Goal: Navigation & Orientation: Find specific page/section

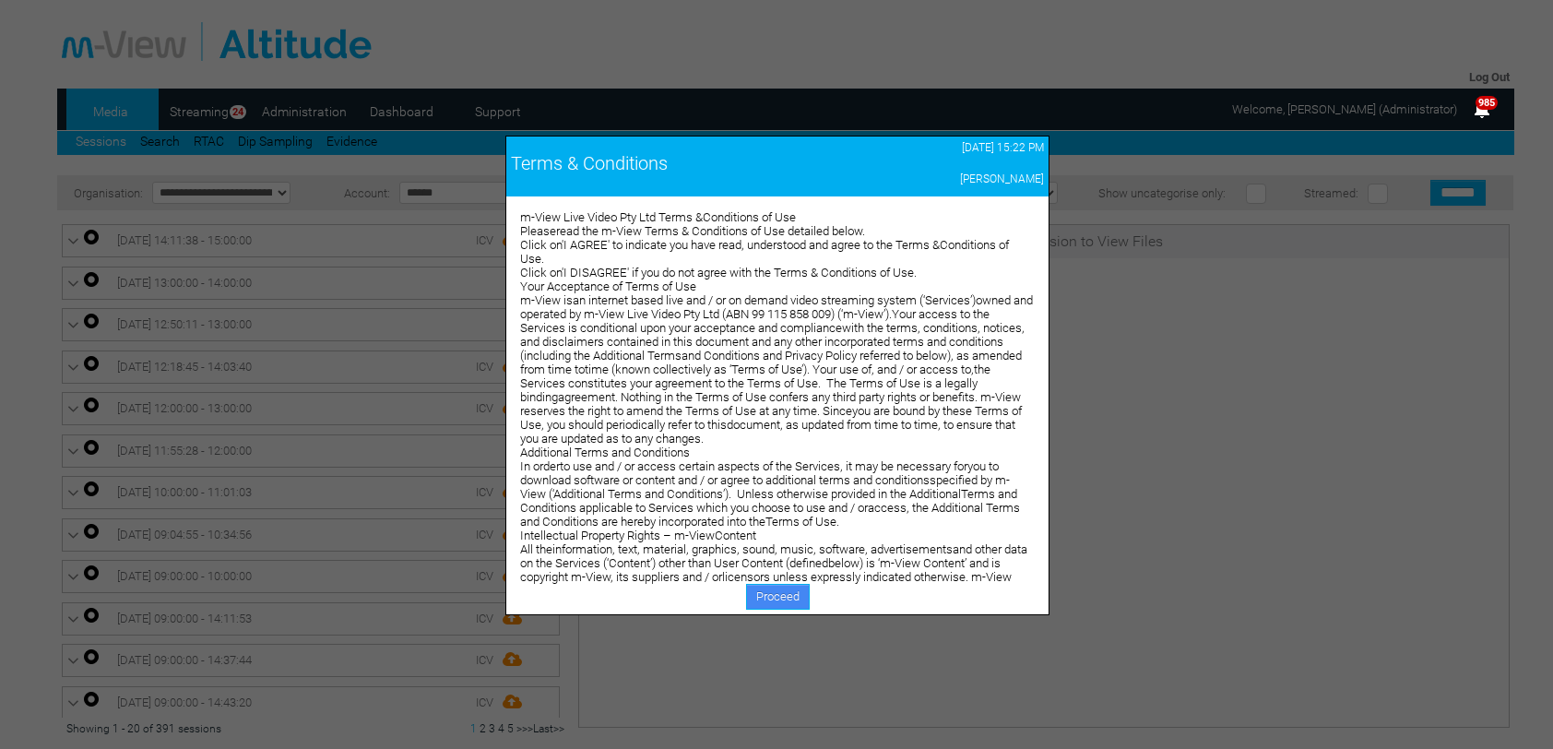
click at [782, 598] on link "Proceed" at bounding box center [778, 597] width 64 height 26
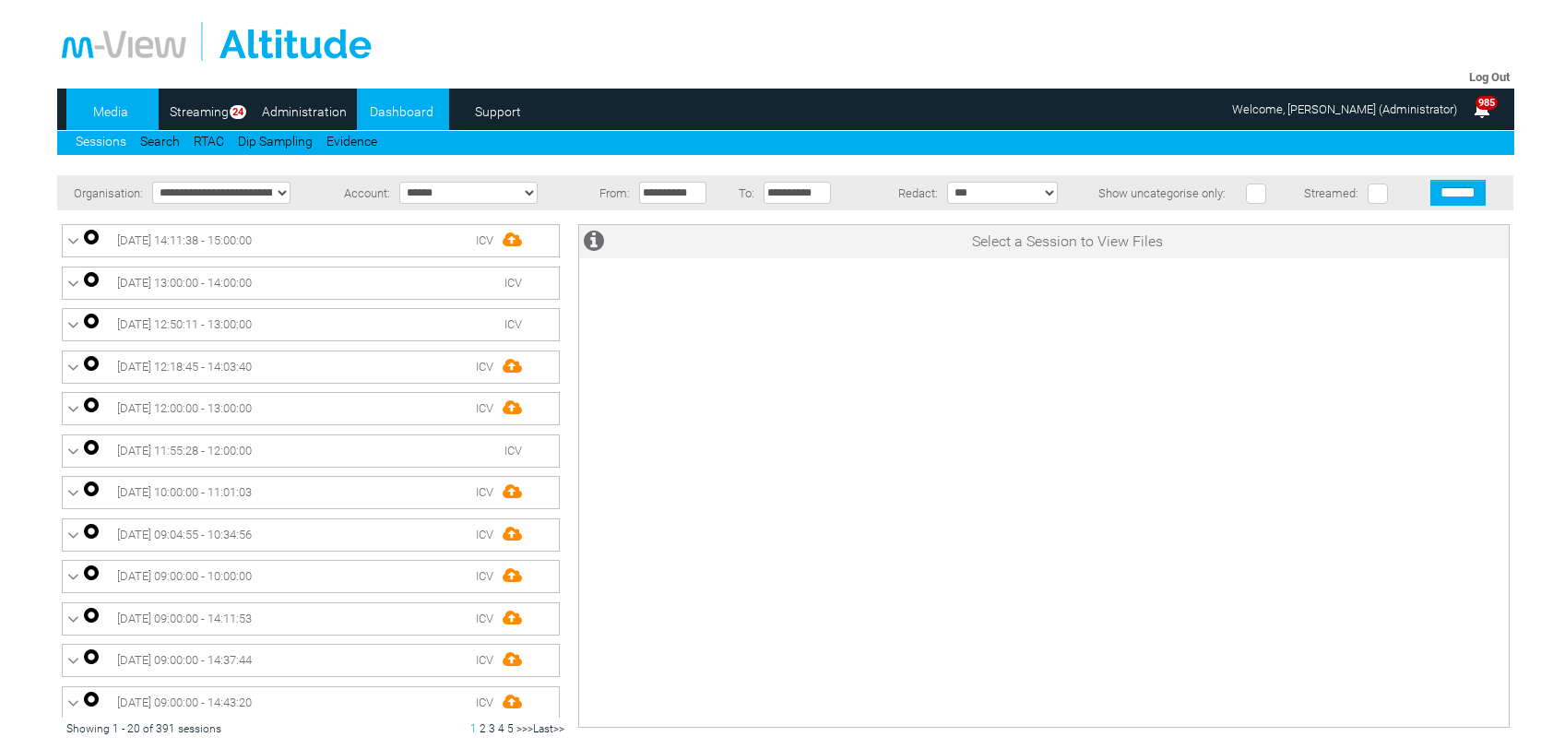
click at [413, 113] on link "Dashboard" at bounding box center [401, 112] width 89 height 28
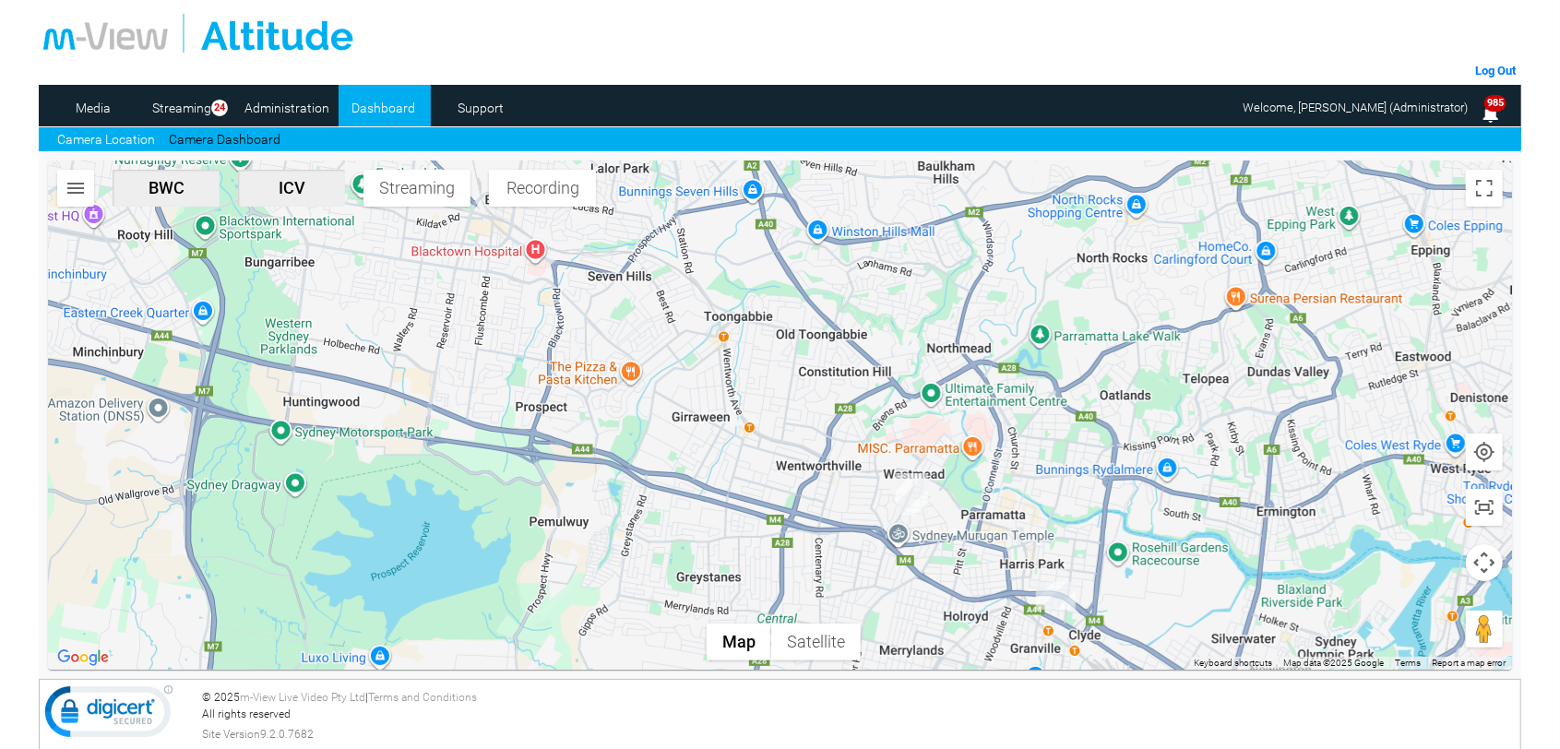
click at [919, 493] on img "DJ10BZ-ICV" at bounding box center [912, 494] width 32 height 42
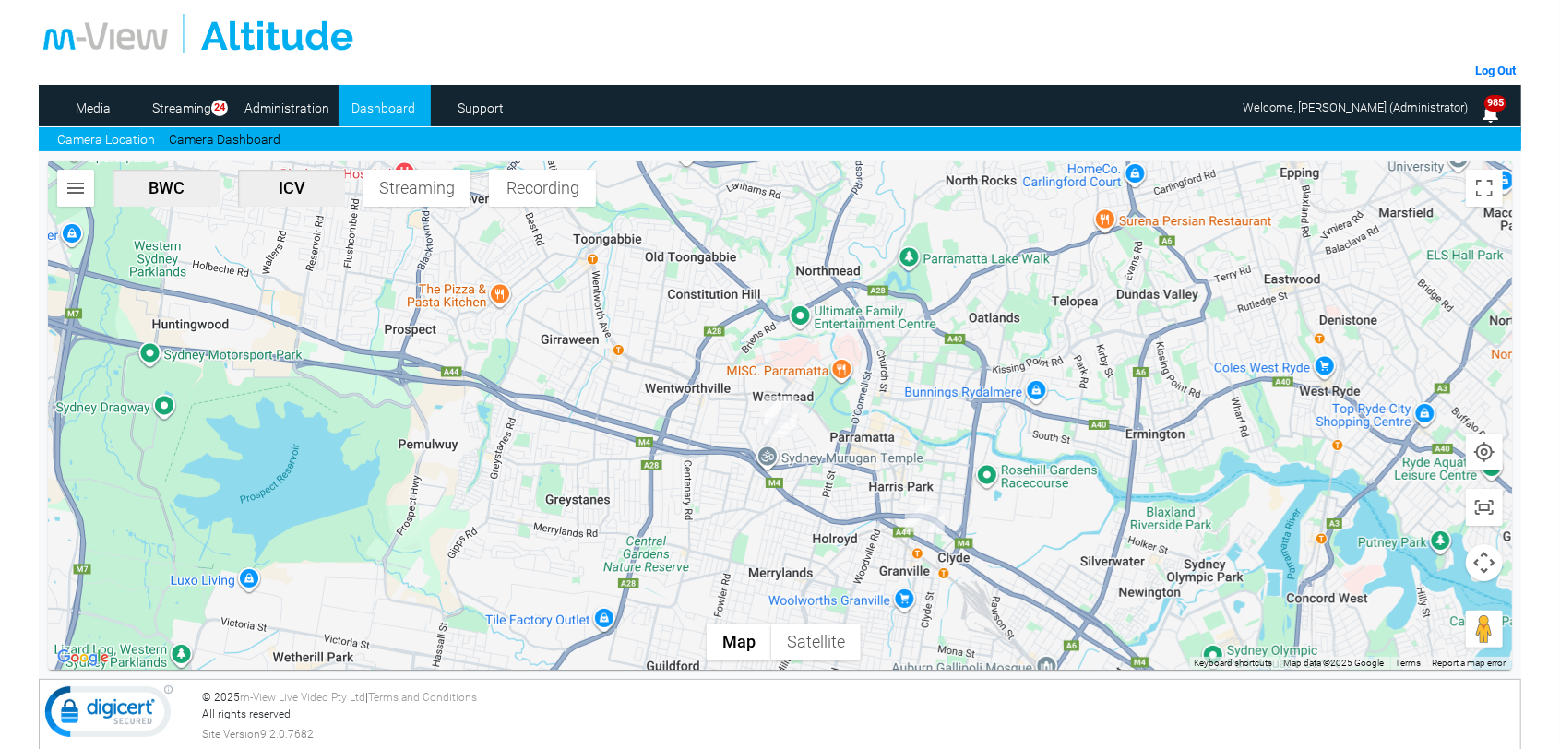
scroll to position [367, 0]
click at [212, 135] on link "Camera Dashboard" at bounding box center [225, 139] width 112 height 19
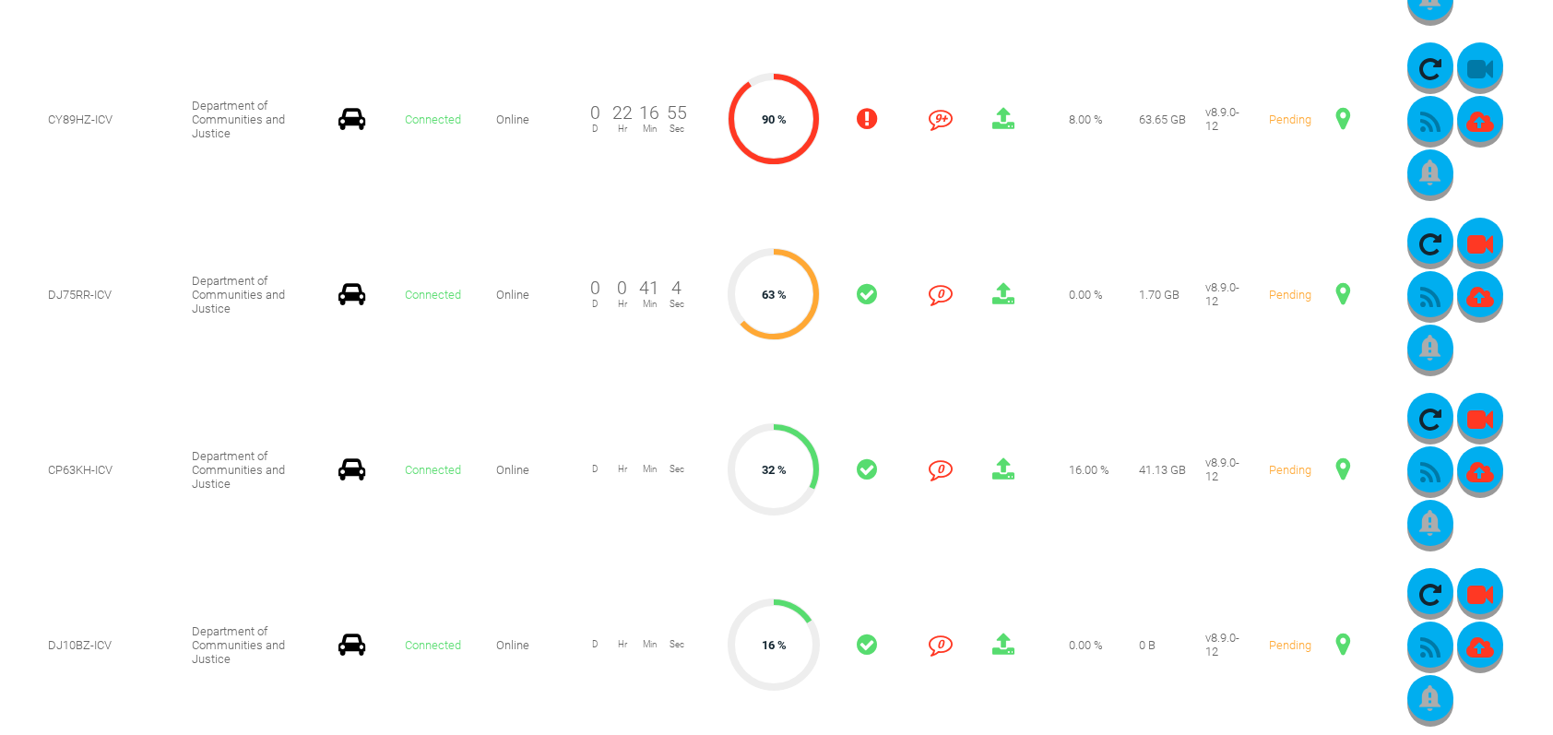
scroll to position [738, 0]
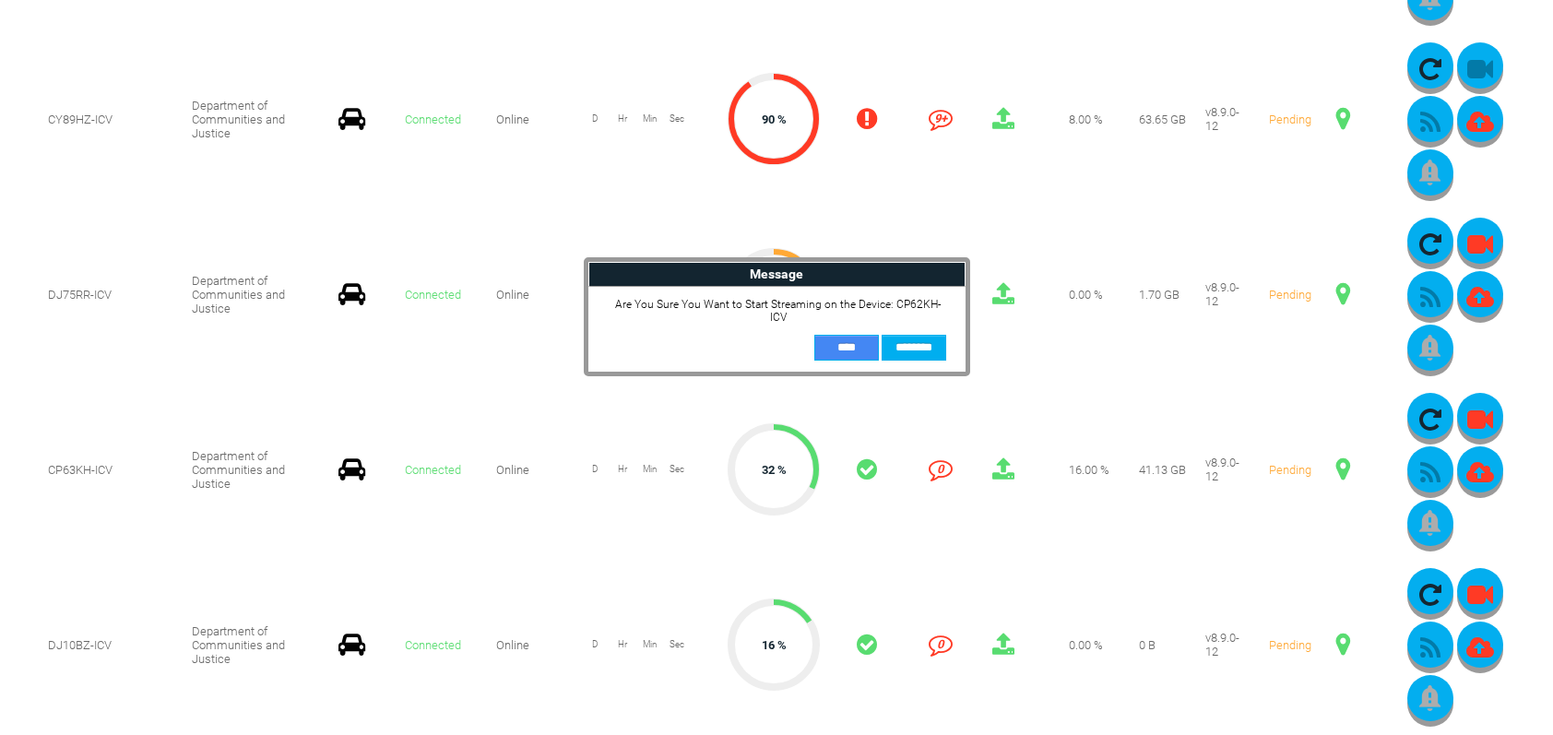
click at [853, 347] on input "**" at bounding box center [847, 348] width 65 height 26
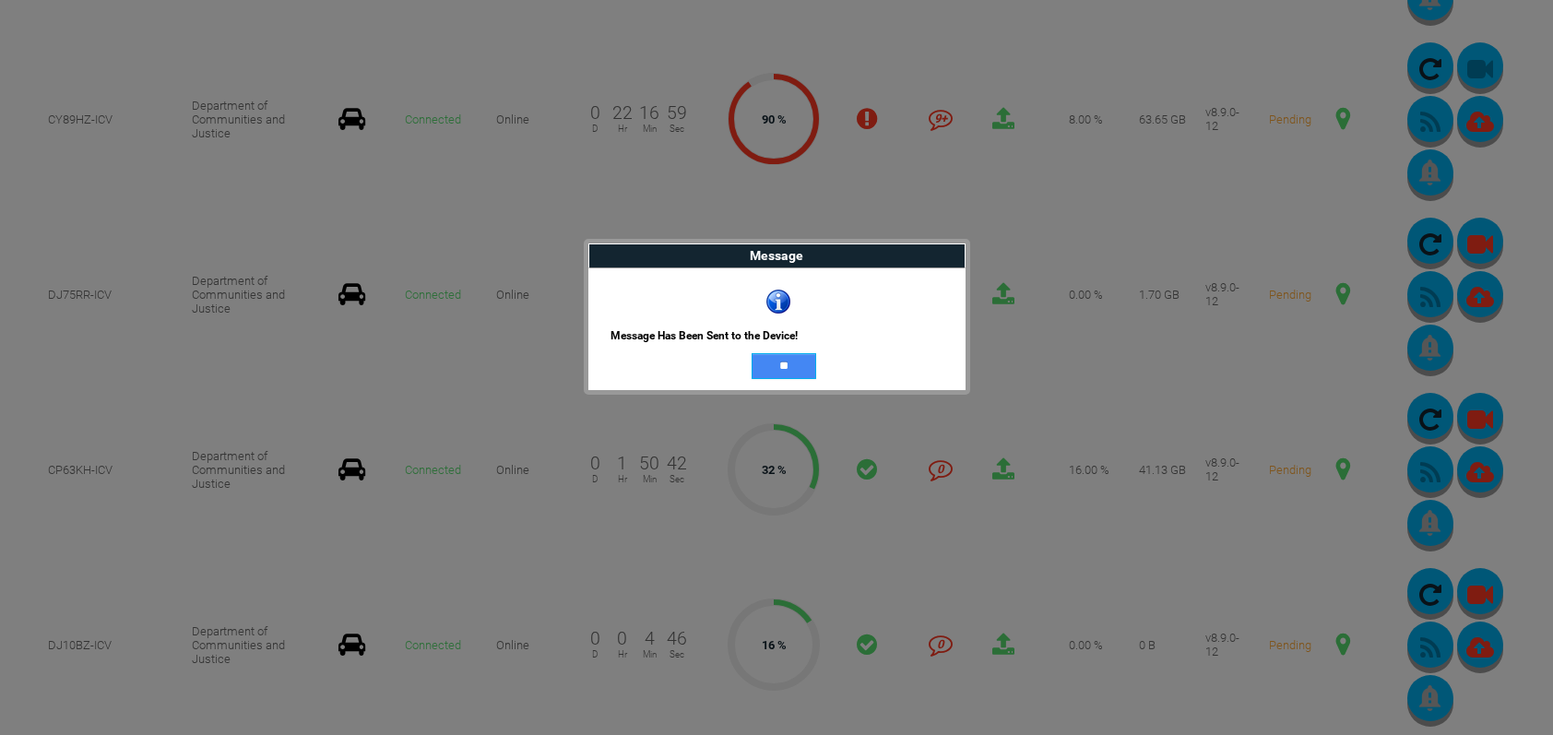
click at [784, 363] on input "**" at bounding box center [784, 366] width 65 height 26
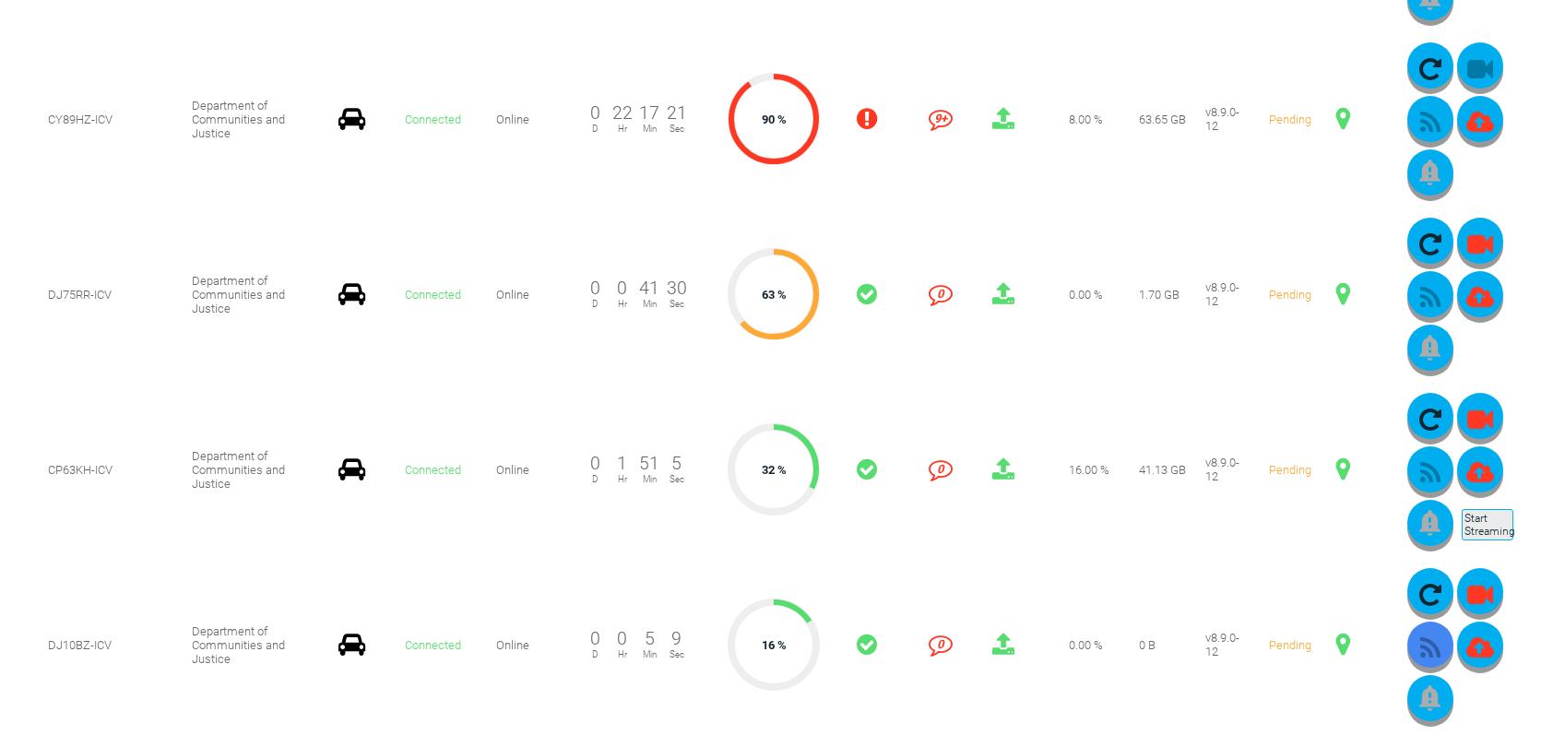
click at [1454, 636] on icon "button" at bounding box center [1431, 649] width 46 height 26
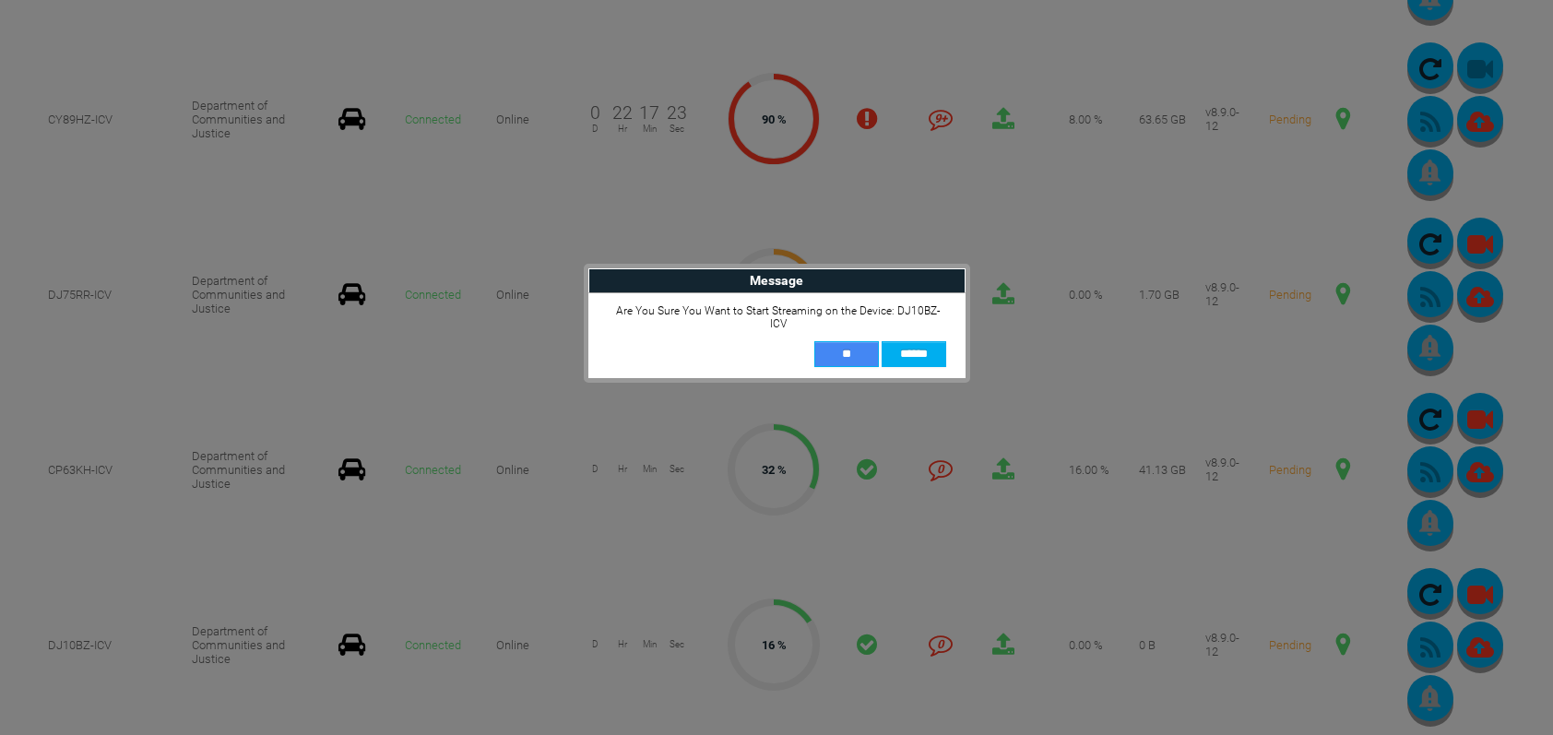
click at [848, 341] on input "**" at bounding box center [847, 354] width 65 height 26
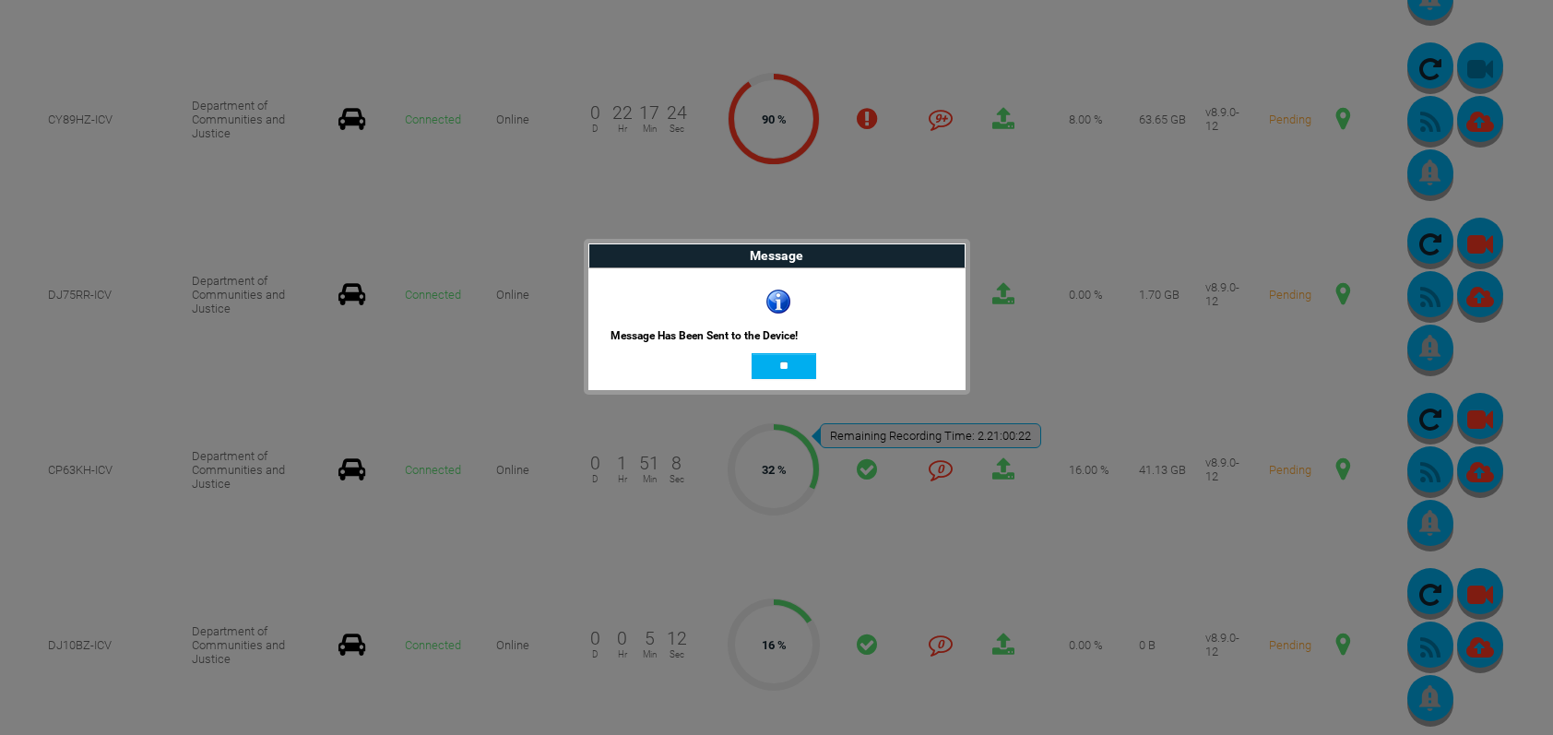
click at [780, 363] on input "**" at bounding box center [784, 366] width 65 height 26
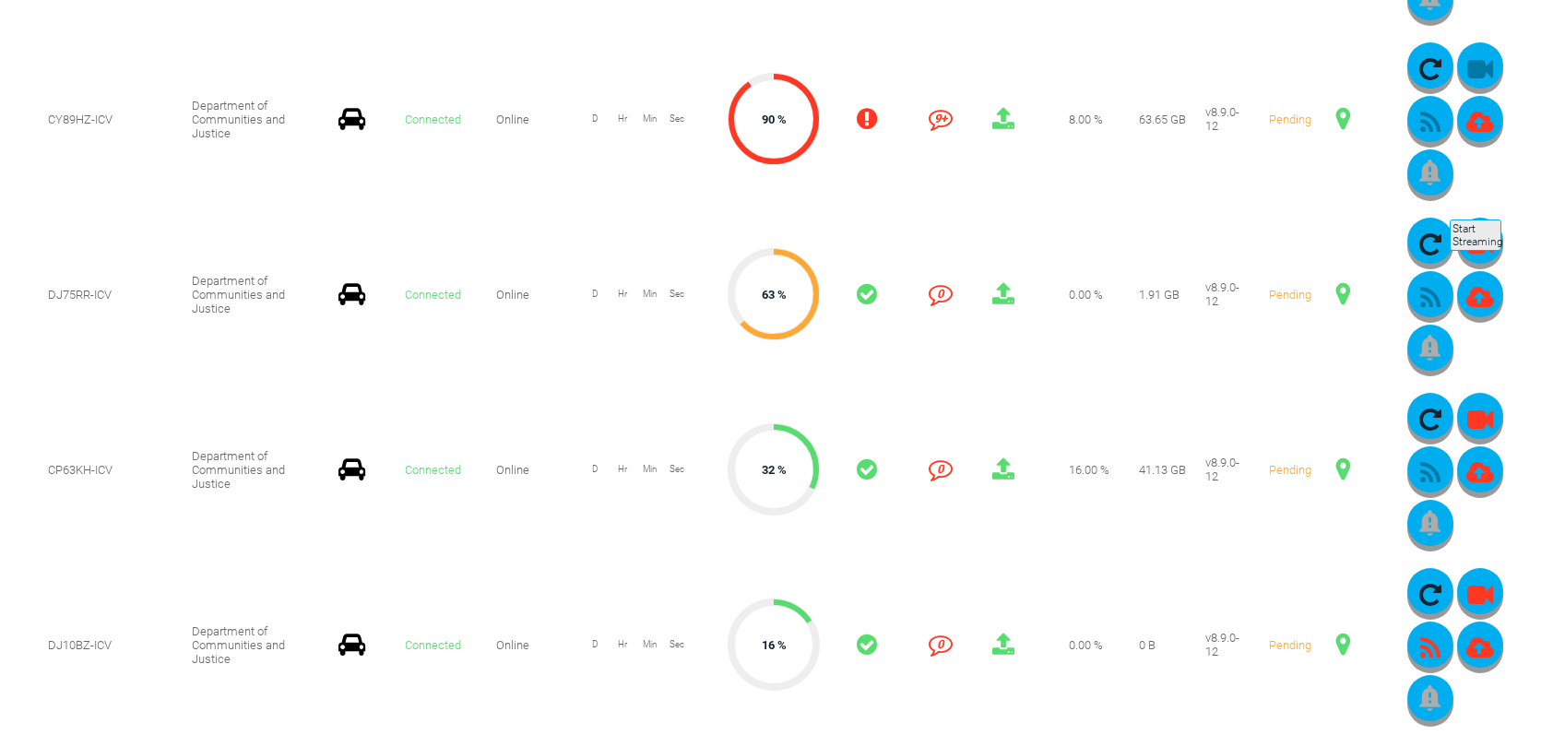
click at [1454, 285] on icon "button" at bounding box center [1431, 298] width 46 height 26
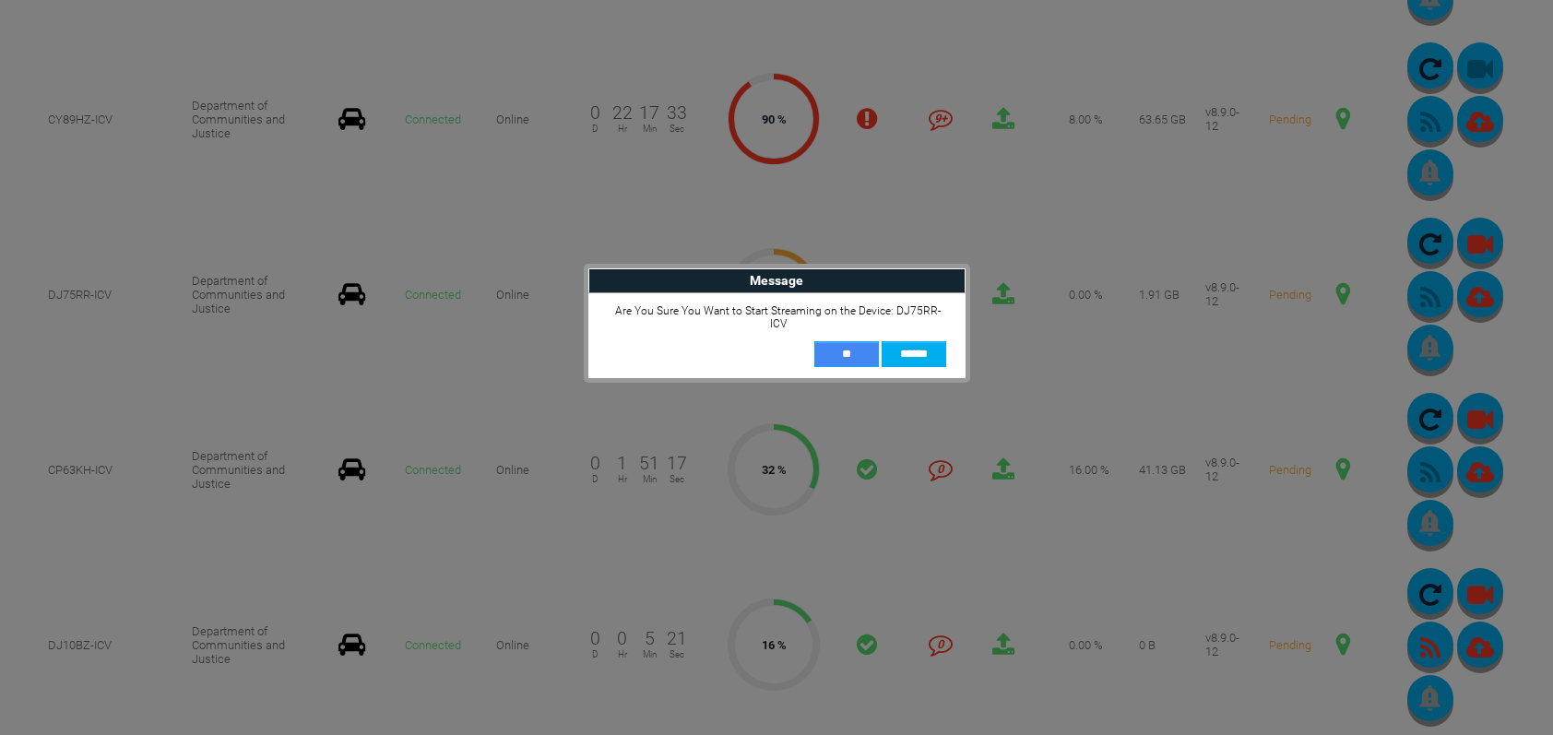
click at [862, 344] on input "**" at bounding box center [847, 354] width 65 height 26
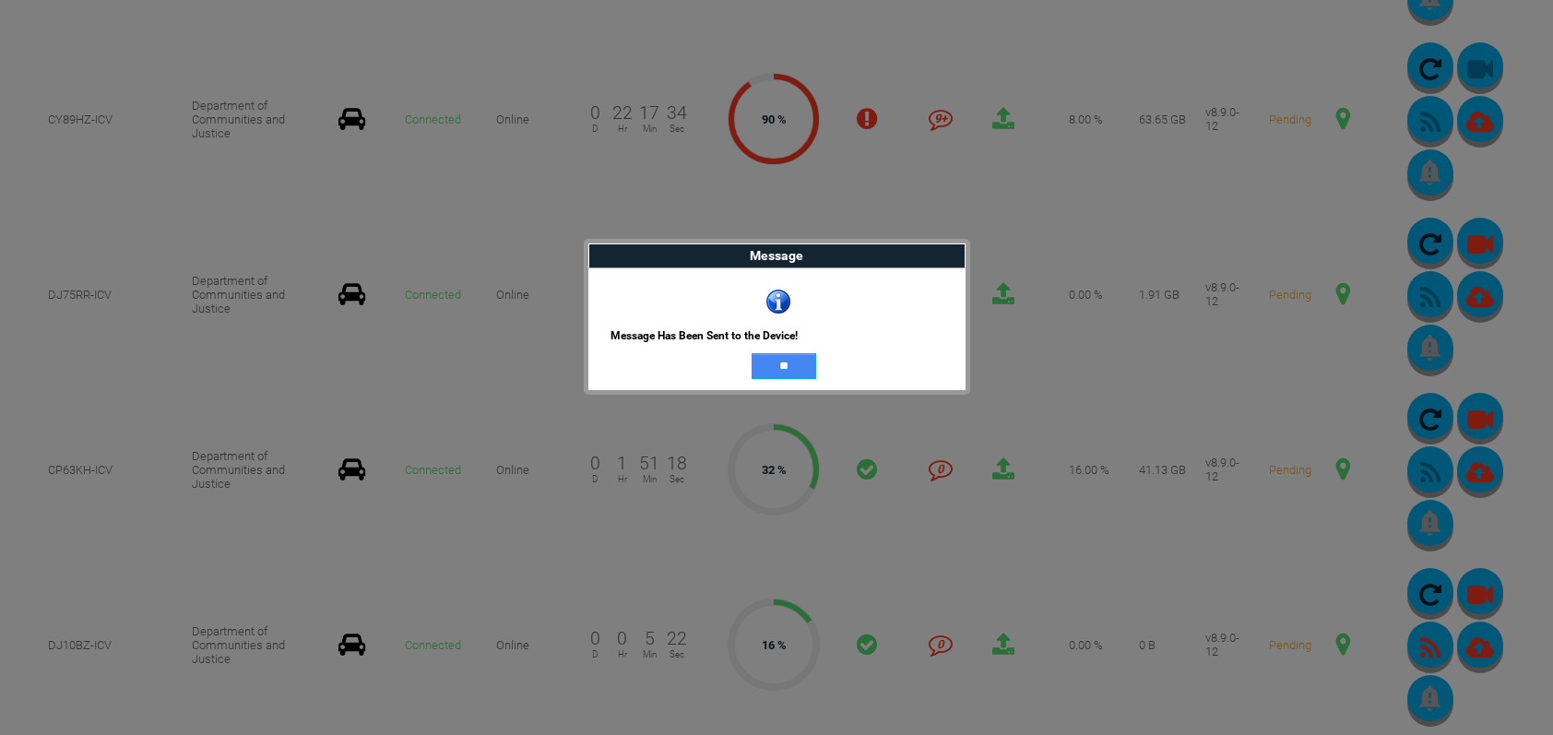
click at [779, 367] on input "**" at bounding box center [784, 366] width 65 height 26
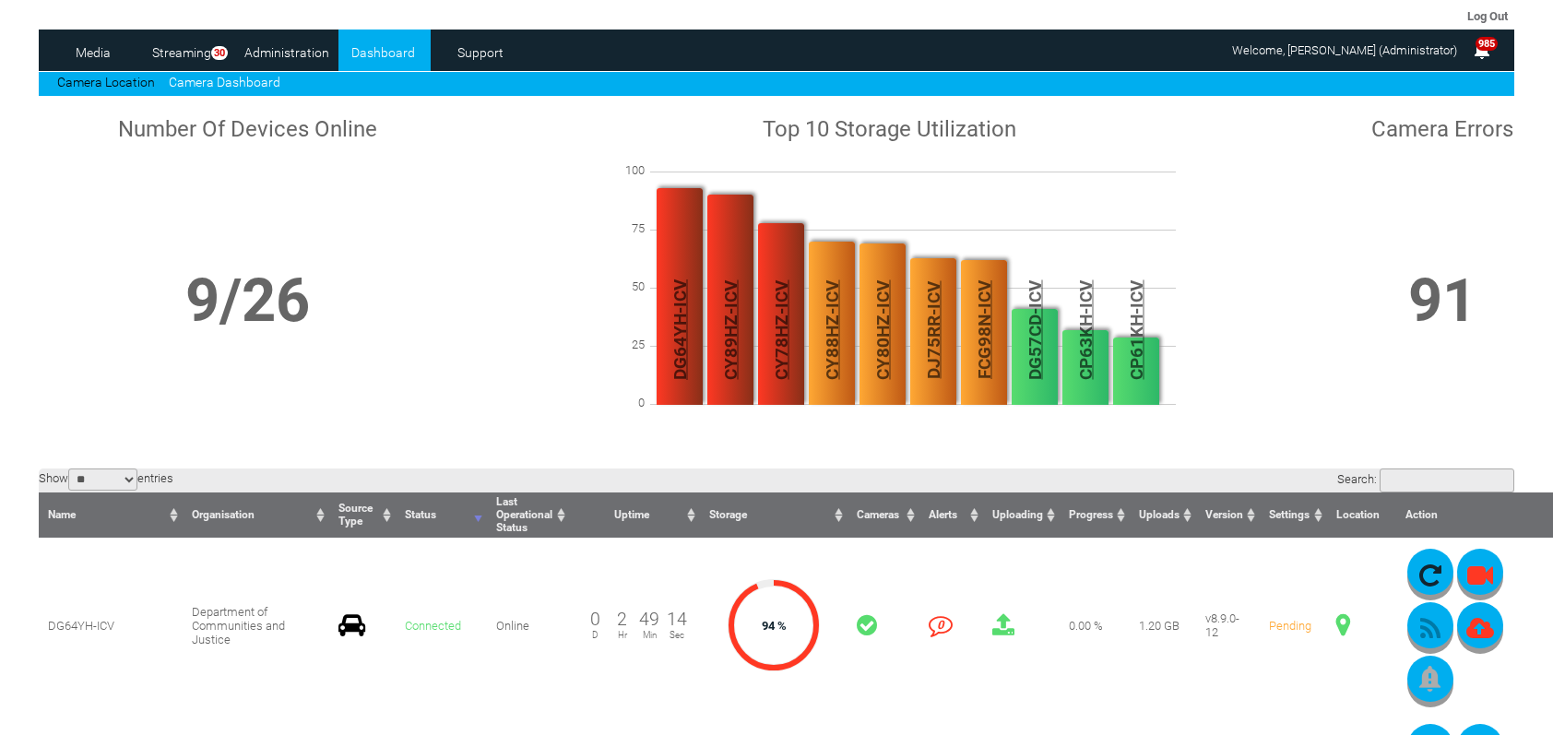
scroll to position [0, 0]
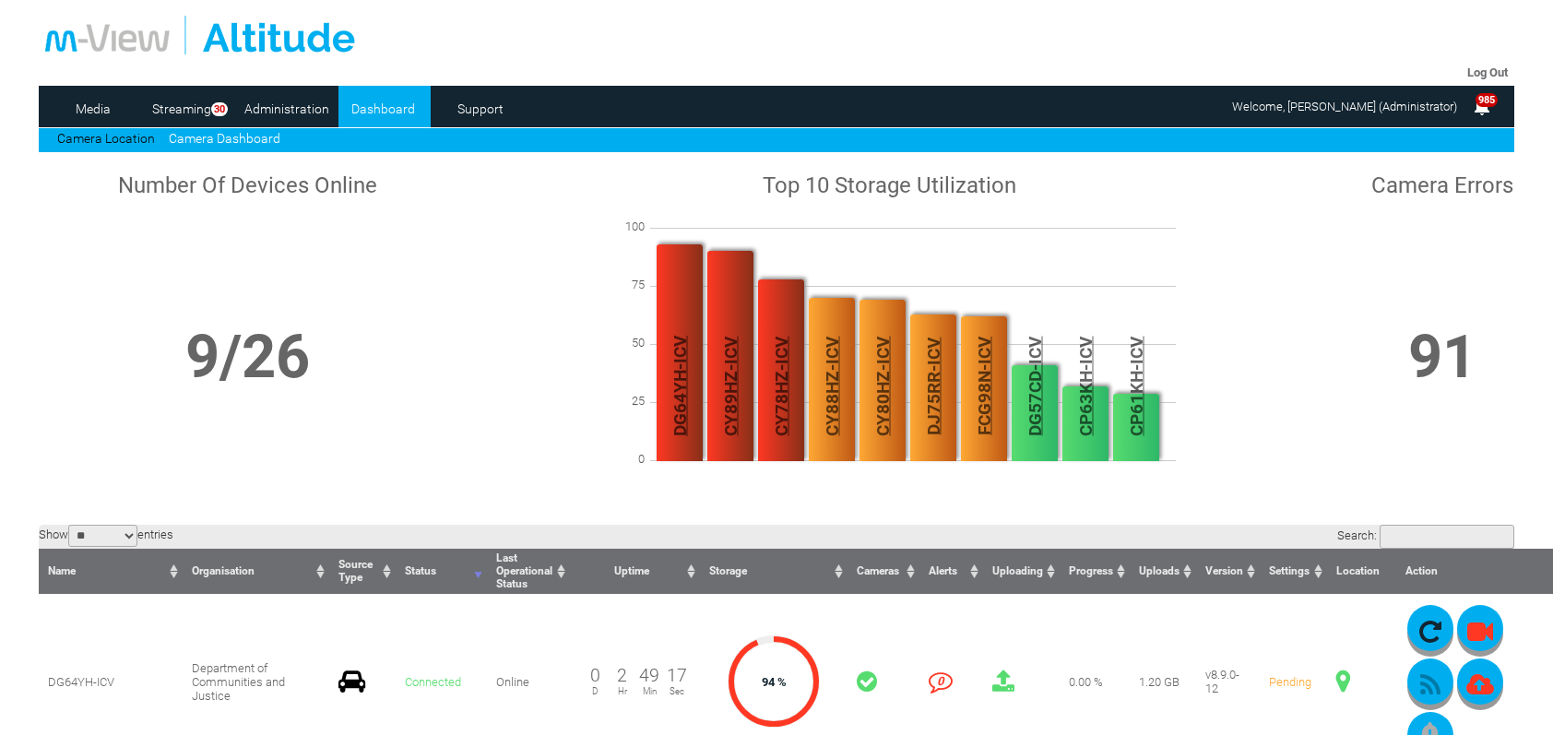
click at [244, 140] on link "Camera Dashboard" at bounding box center [225, 138] width 112 height 15
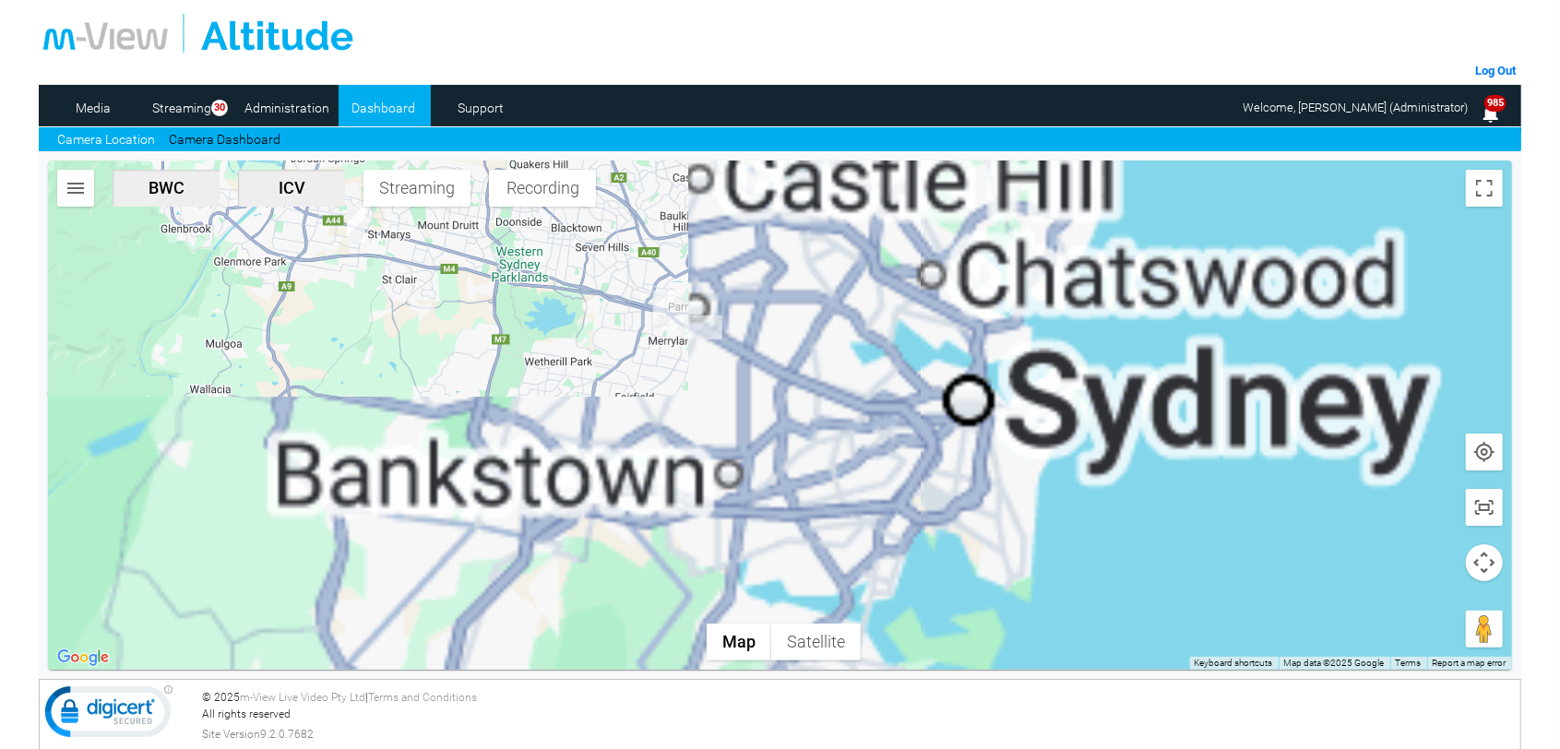
drag, startPoint x: 995, startPoint y: 529, endPoint x: 476, endPoint y: 189, distance: 620.4
click at [476, 189] on div at bounding box center [779, 415] width 1463 height 509
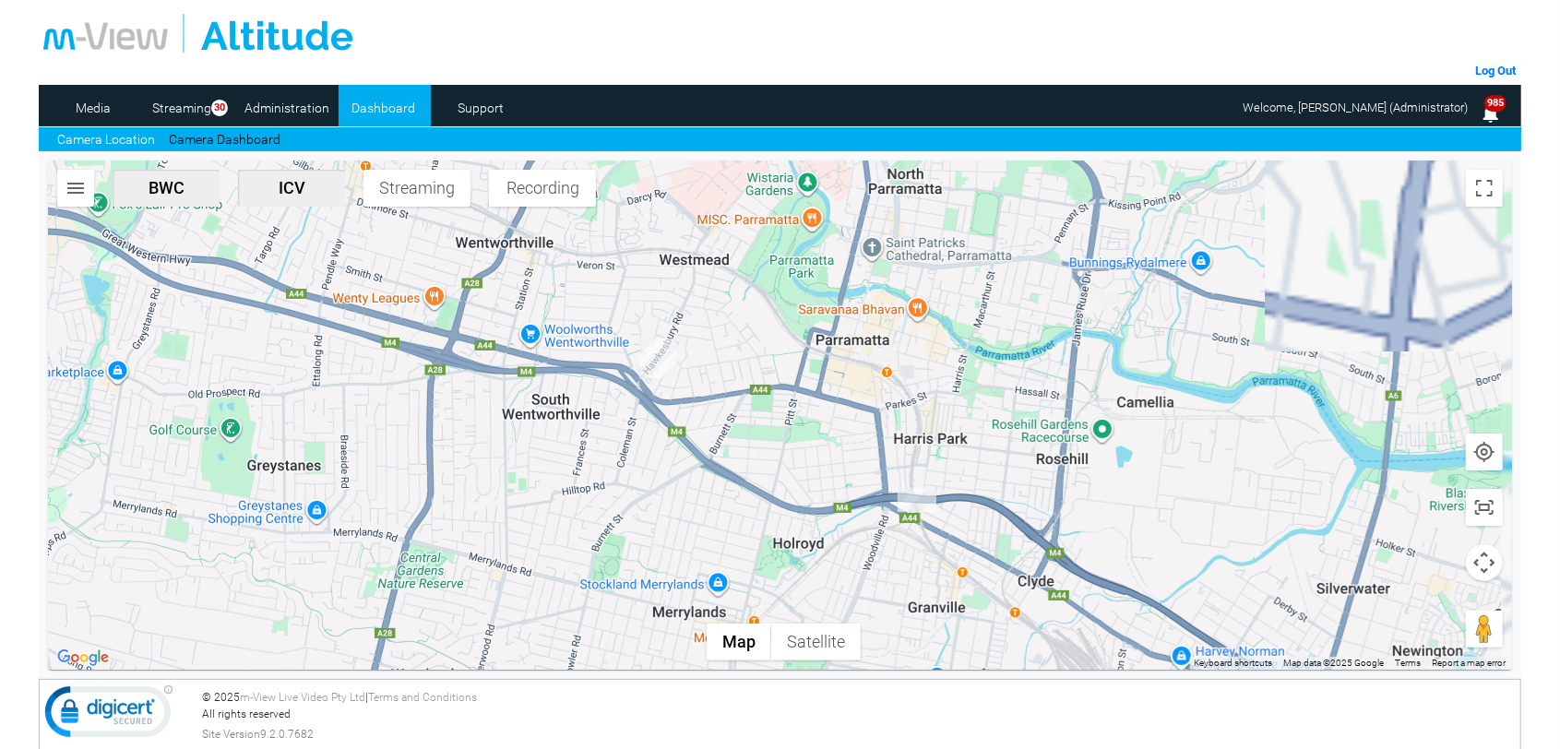
drag, startPoint x: 762, startPoint y: 296, endPoint x: 595, endPoint y: 496, distance: 260.7
click at [558, 540] on div at bounding box center [779, 415] width 1463 height 509
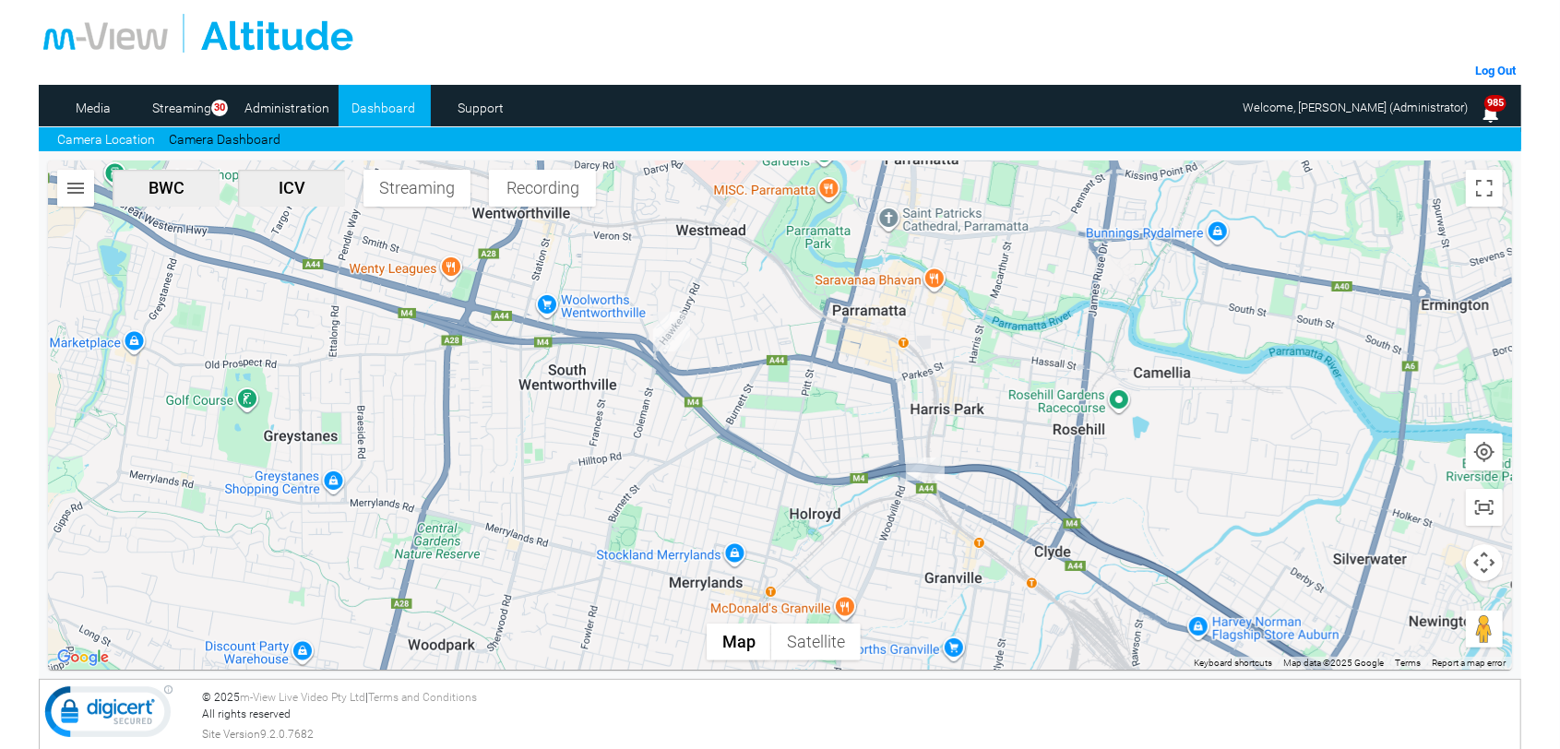
click at [677, 328] on img "DJ10BZ-ICV" at bounding box center [671, 332] width 37 height 40
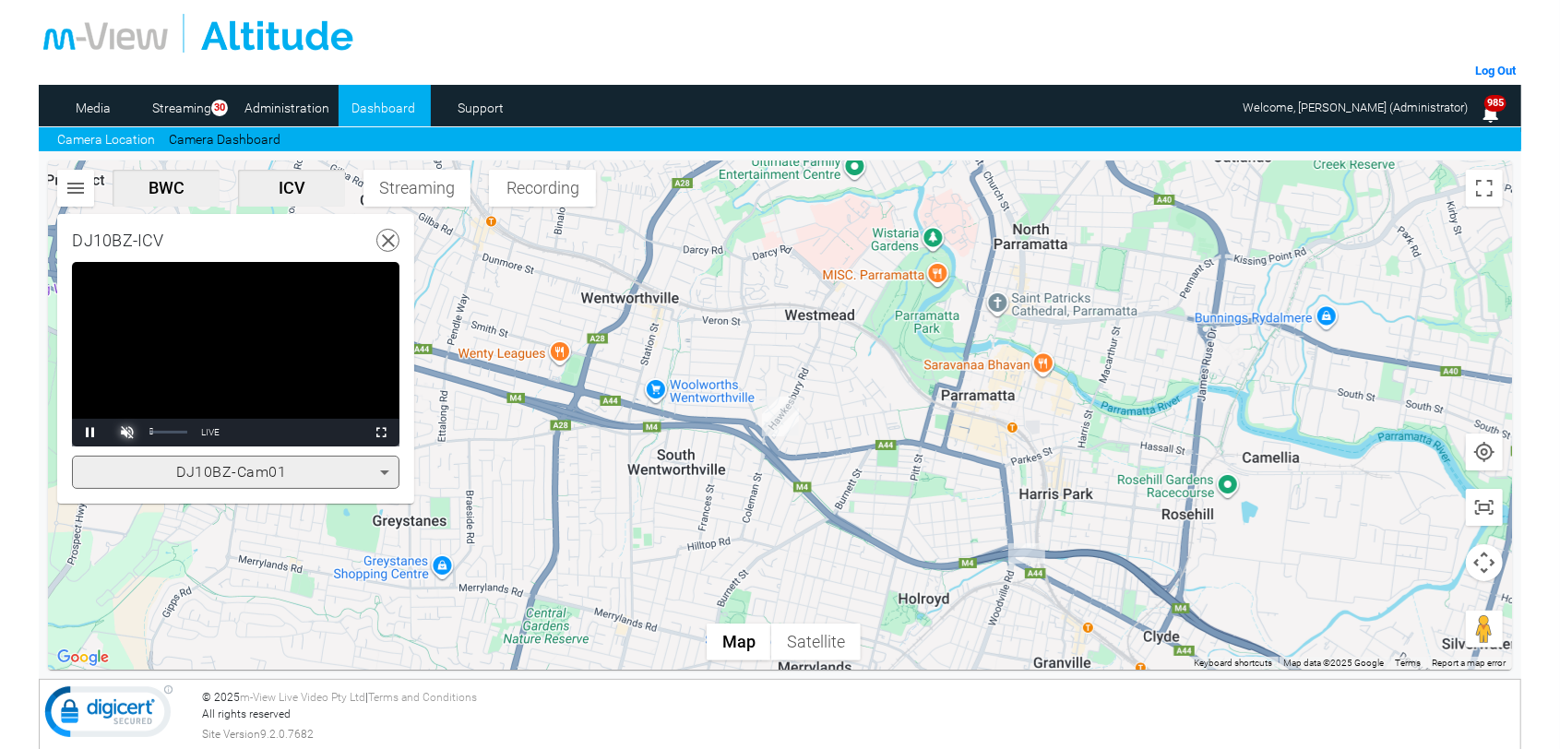
click at [134, 433] on span "Video Player" at bounding box center [127, 433] width 37 height 0
click at [1027, 550] on img "DJ75RR-ICV" at bounding box center [1026, 553] width 37 height 20
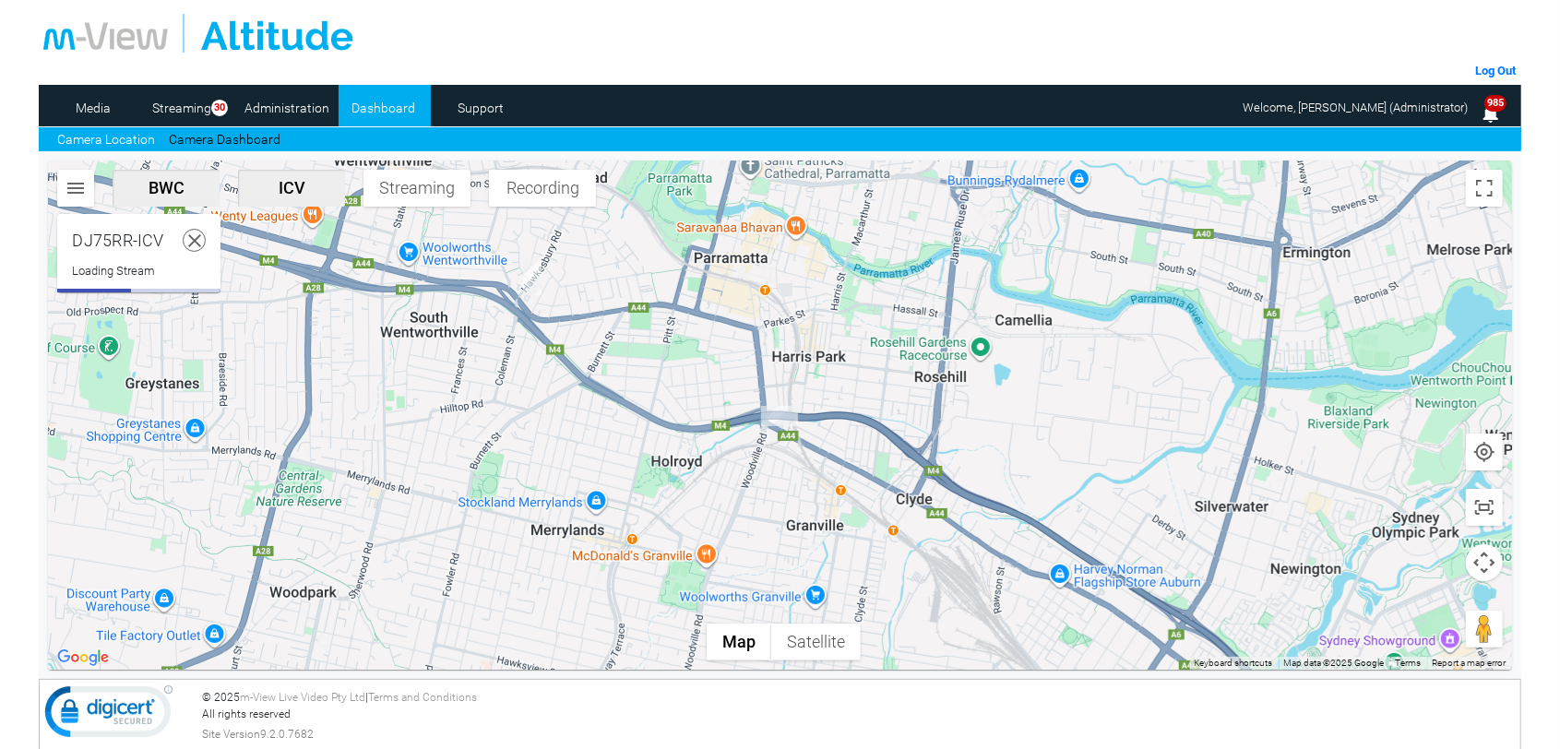
scroll to position [475, 0]
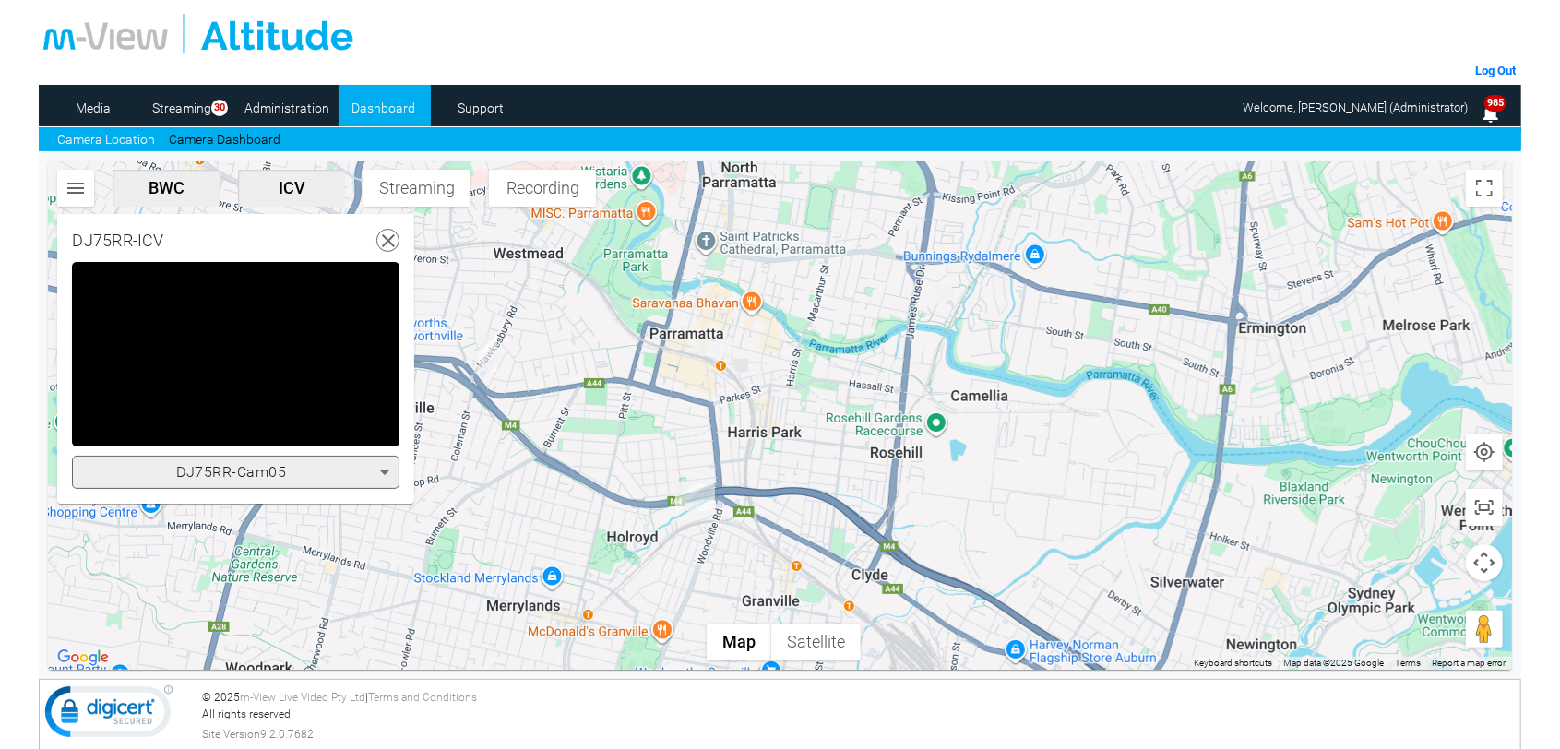
click at [385, 473] on icon at bounding box center [384, 472] width 9 height 5
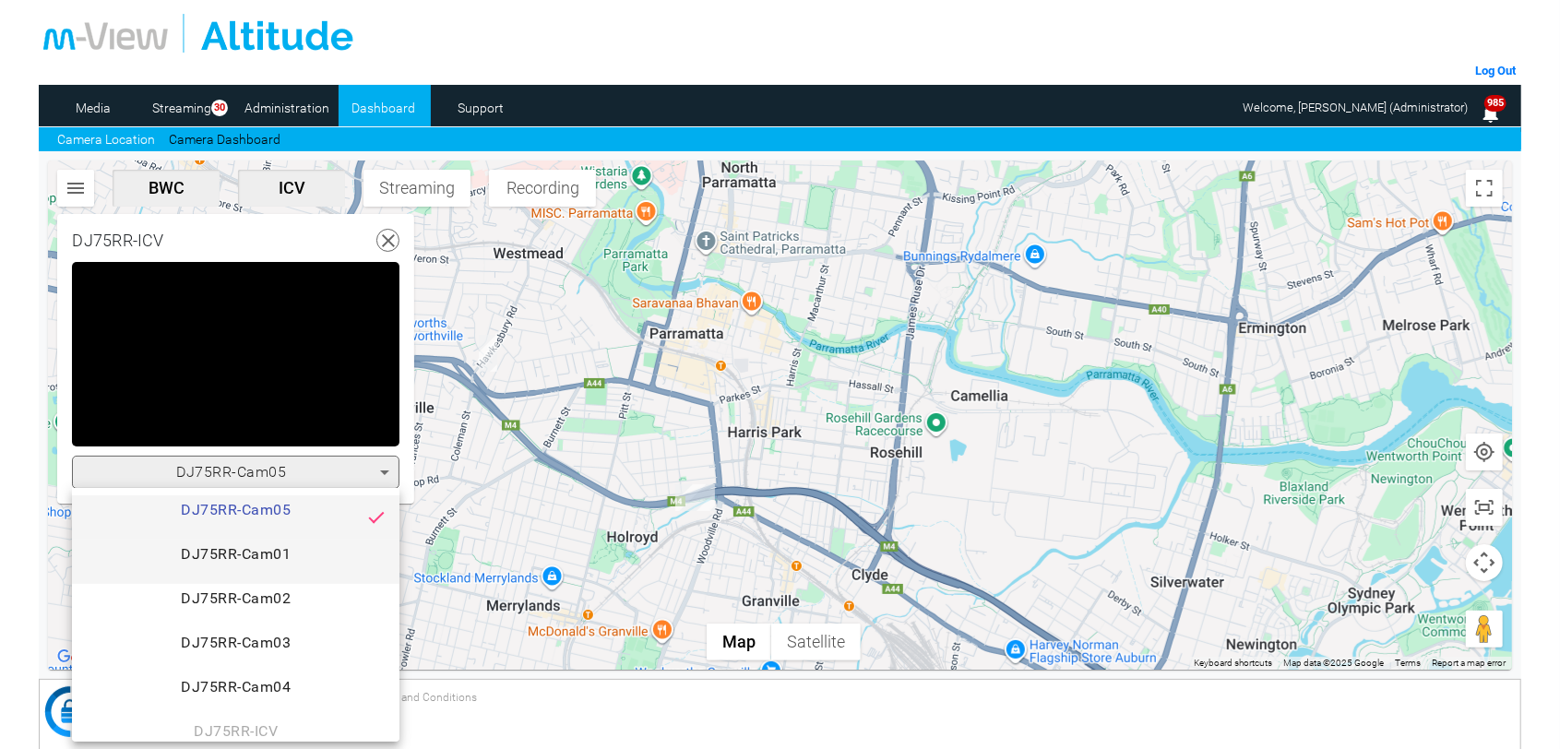
click at [284, 549] on span "DJ75RR-Cam01" at bounding box center [236, 561] width 298 height 37
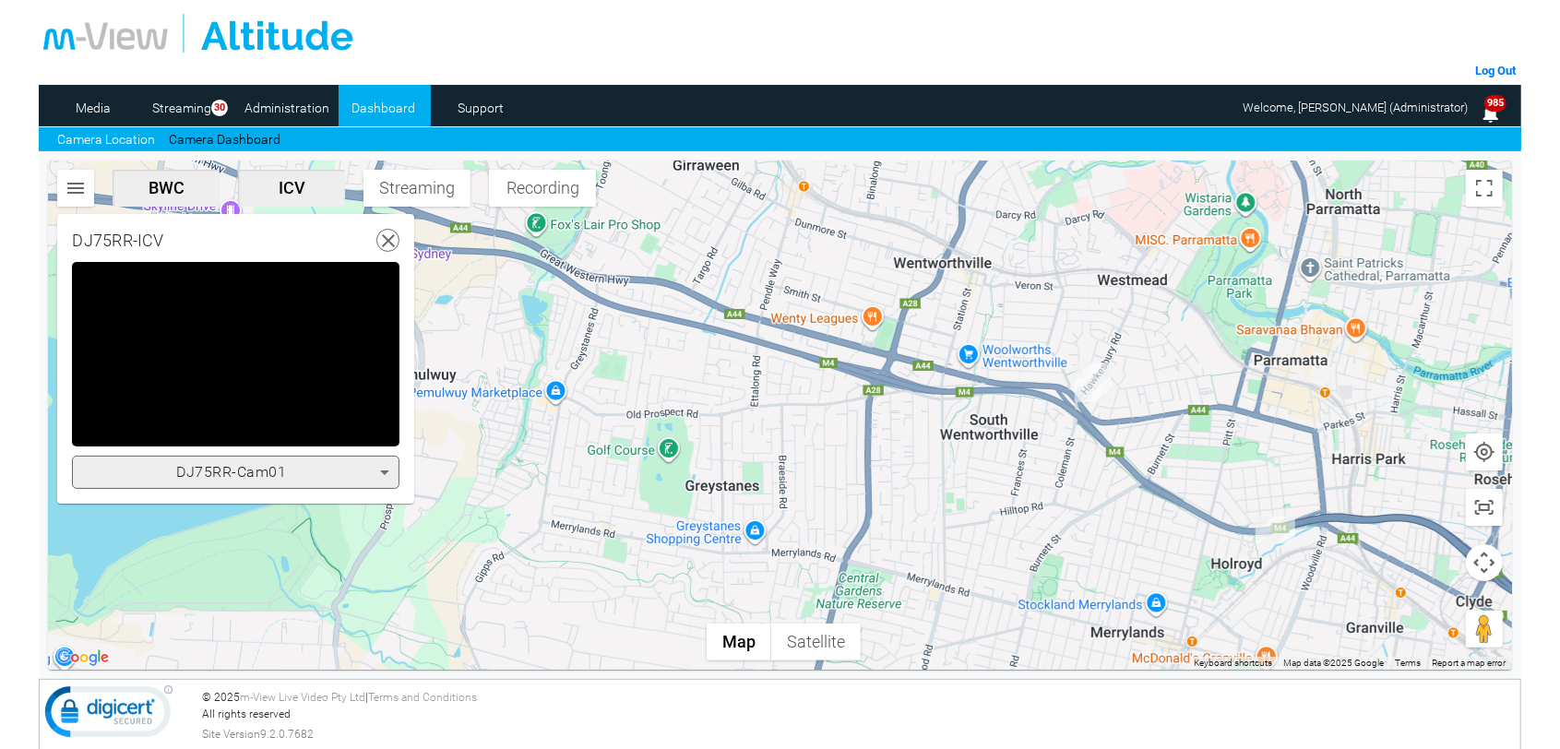
drag, startPoint x: 740, startPoint y: 442, endPoint x: 1350, endPoint y: 469, distance: 611.2
click at [1350, 469] on div at bounding box center [779, 415] width 1463 height 509
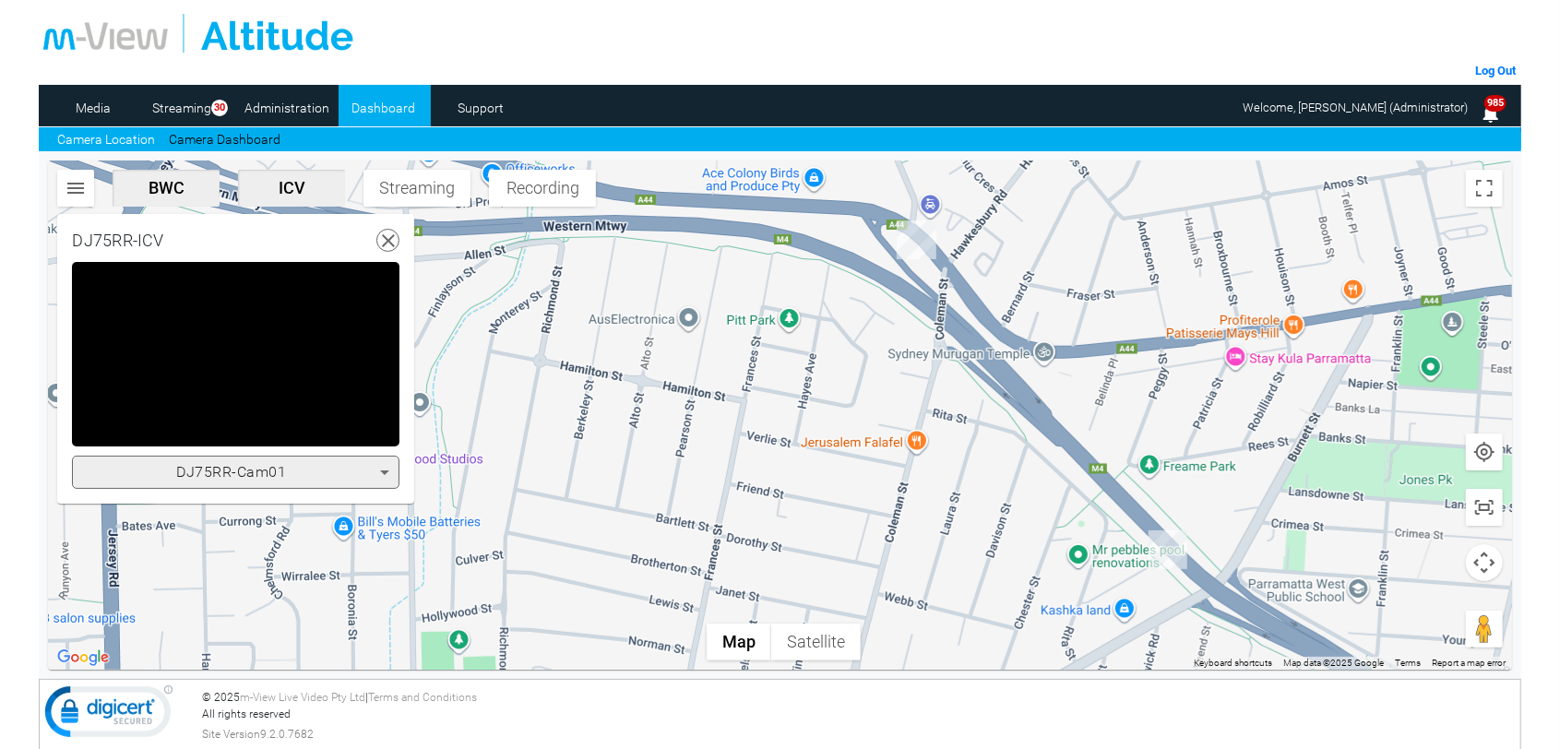
drag, startPoint x: 1083, startPoint y: 445, endPoint x: 1055, endPoint y: 656, distance: 213.0
click at [1055, 656] on div at bounding box center [779, 415] width 1463 height 509
drag, startPoint x: 568, startPoint y: 415, endPoint x: 605, endPoint y: 411, distance: 37.1
click at [569, 415] on div at bounding box center [779, 415] width 1463 height 509
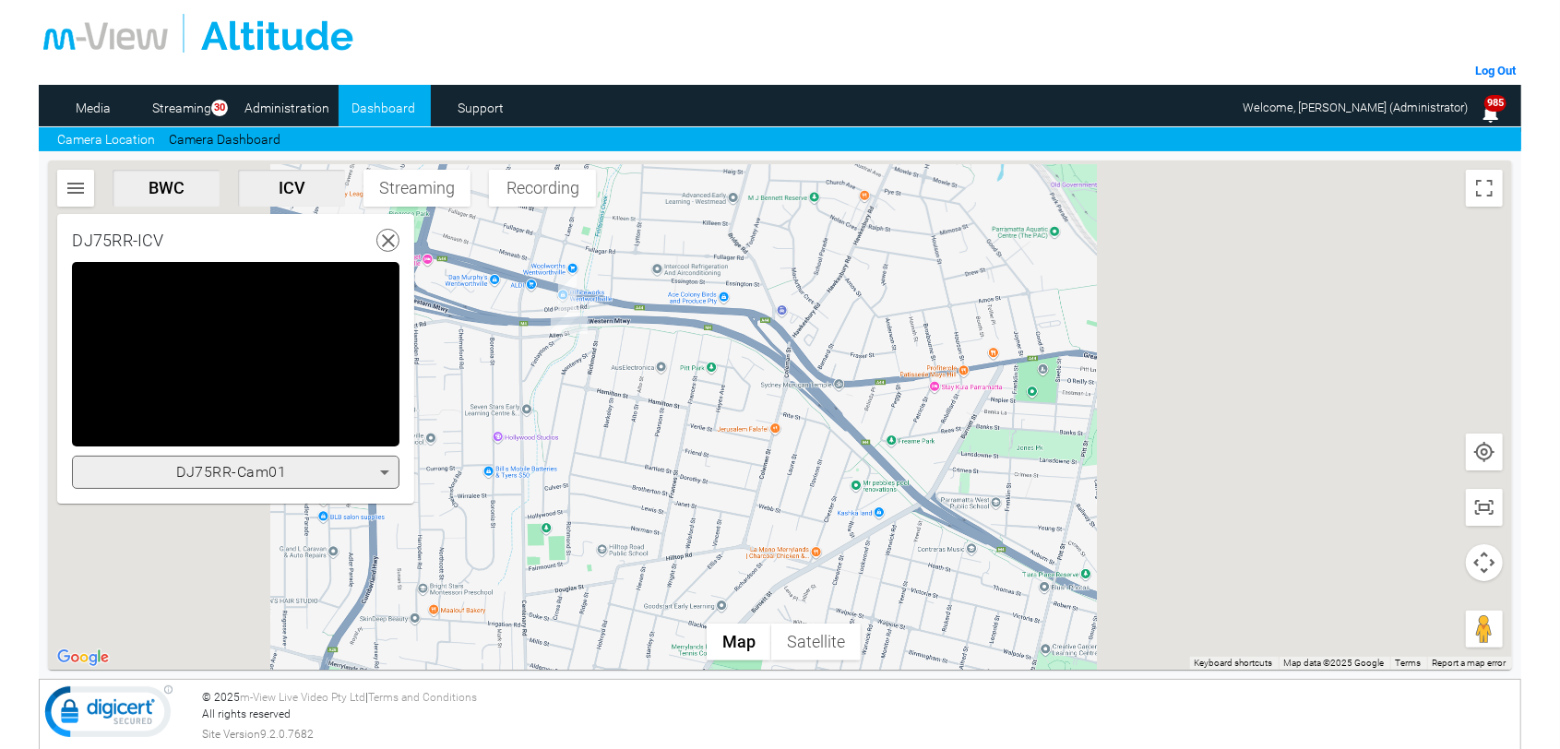
scroll to position [279, 0]
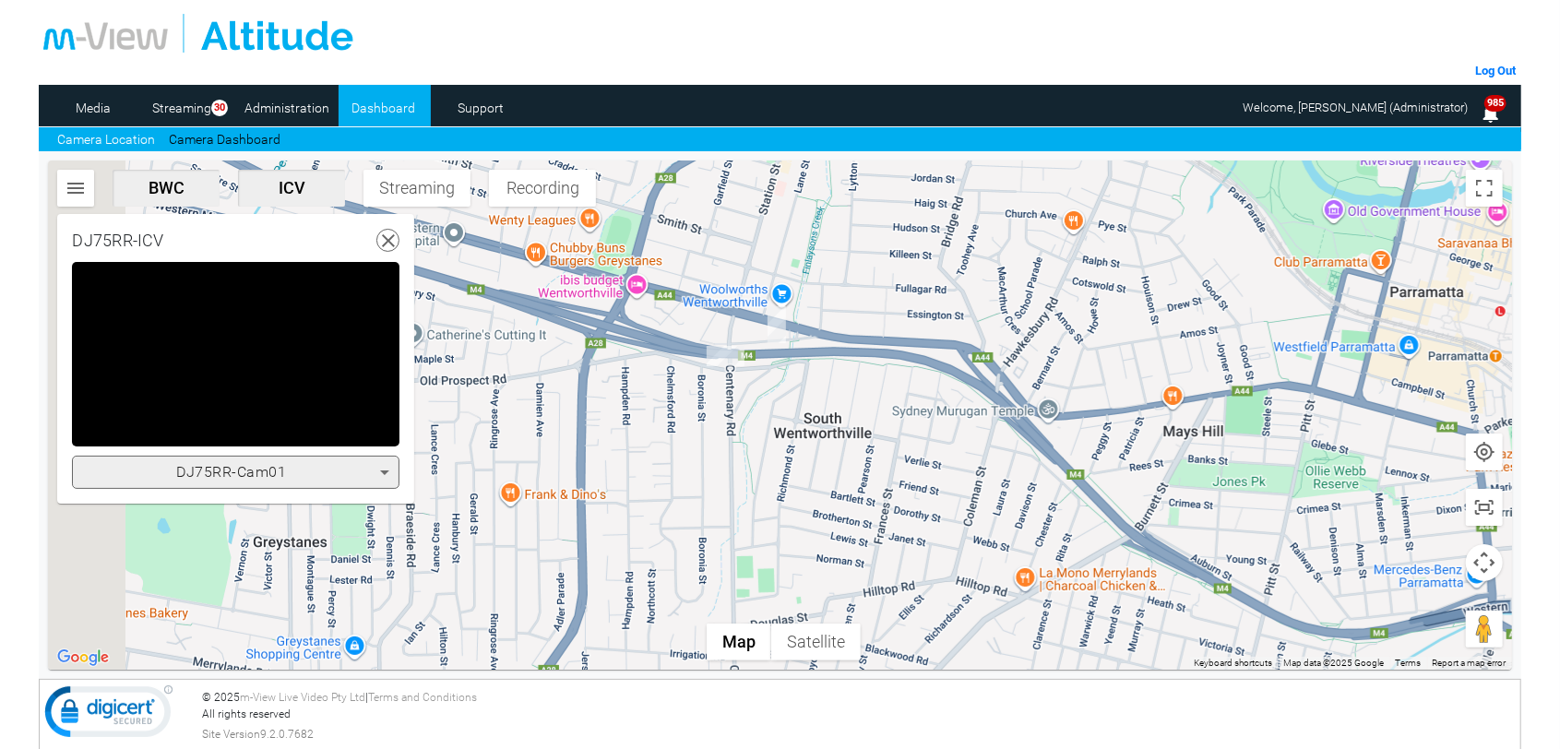
drag, startPoint x: 560, startPoint y: 371, endPoint x: 783, endPoint y: 404, distance: 225.7
click at [783, 404] on div at bounding box center [779, 415] width 1463 height 509
click at [779, 334] on img "DJ10BZ-ICV" at bounding box center [776, 324] width 18 height 37
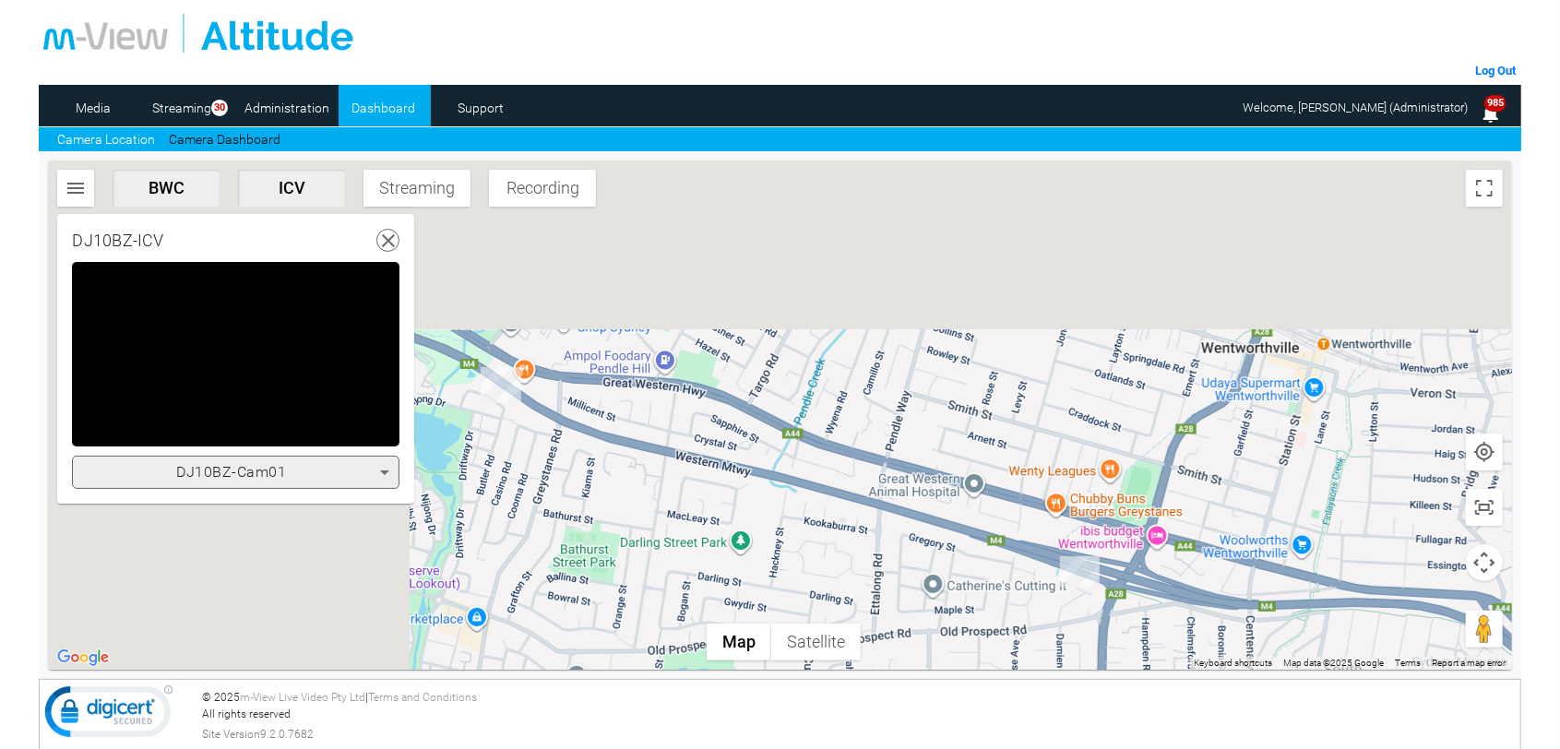
drag, startPoint x: 617, startPoint y: 476, endPoint x: 1148, endPoint y: 690, distance: 572.8
click at [1148, 528] on div "Log Out Media Streaming 30 Administration Dashboard Support Camera Location Cam…" at bounding box center [779, 264] width 1481 height 528
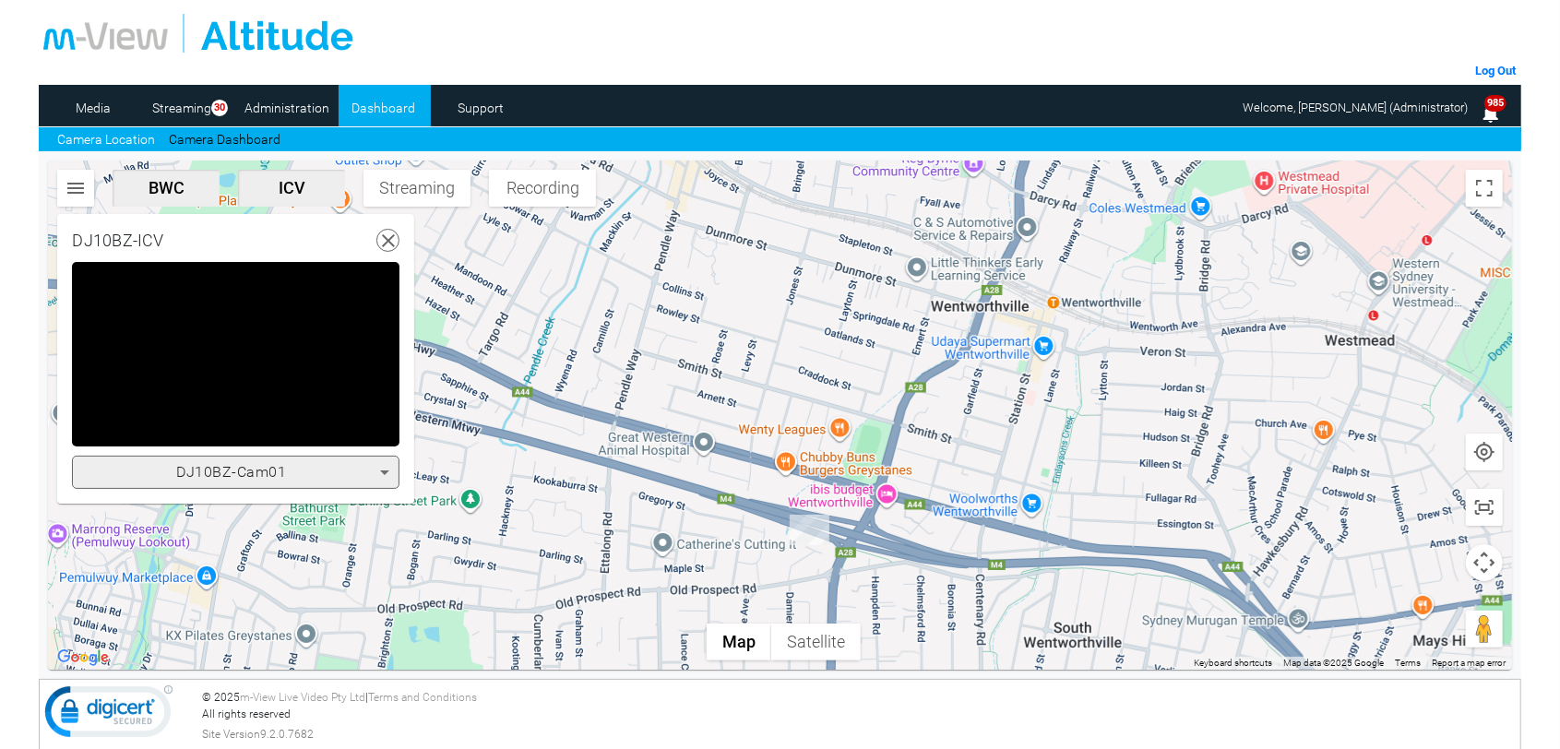
drag, startPoint x: 670, startPoint y: 491, endPoint x: 891, endPoint y: 622, distance: 257.2
click at [260, 205] on div "CP62KH-ICV Triggered by Auto Record Event time 9/19/25, 2:38 PM View Stream CP6…" at bounding box center [779, 183] width 1481 height 44
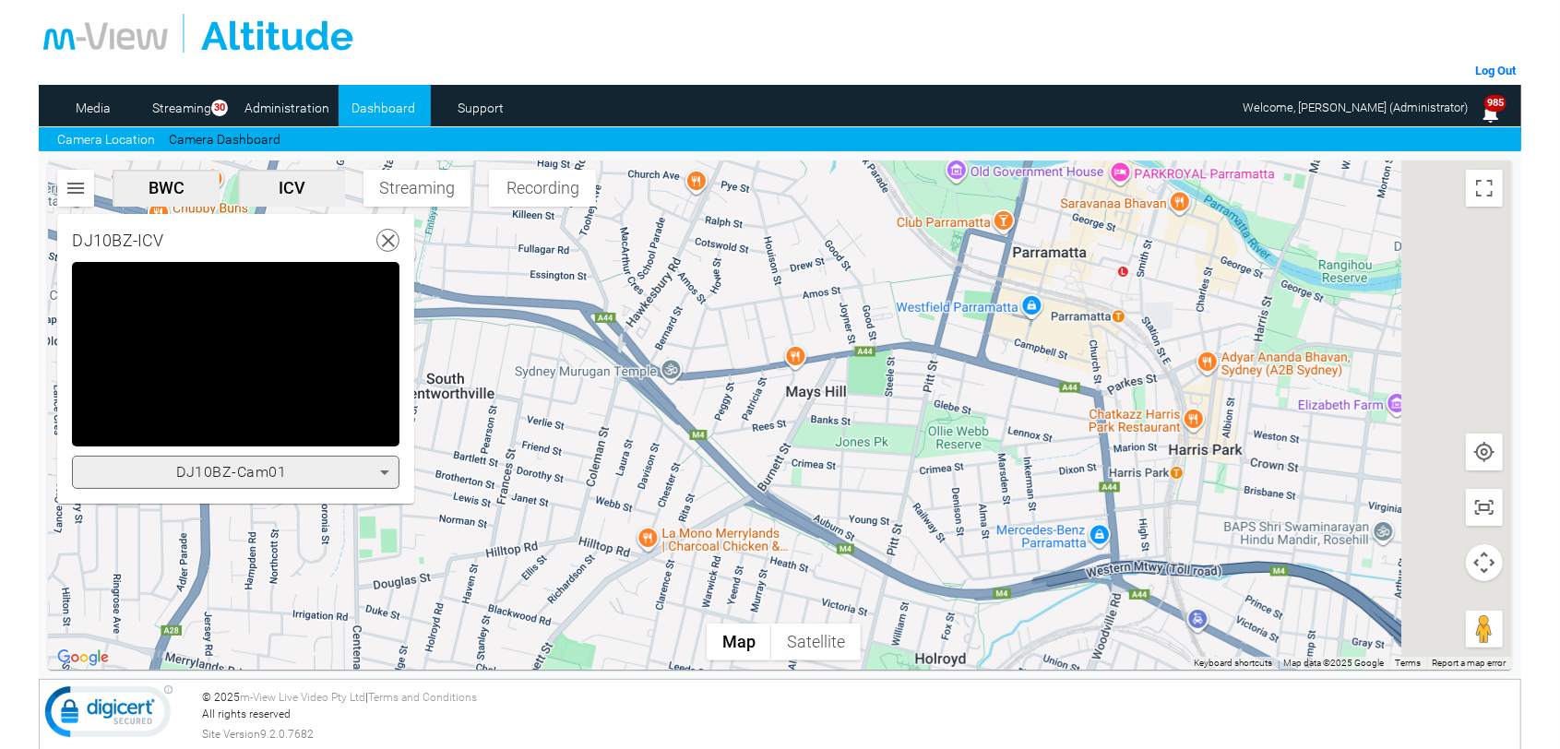
drag, startPoint x: 1149, startPoint y: 583, endPoint x: 439, endPoint y: 324, distance: 756.1
click at [439, 324] on div at bounding box center [779, 415] width 1463 height 509
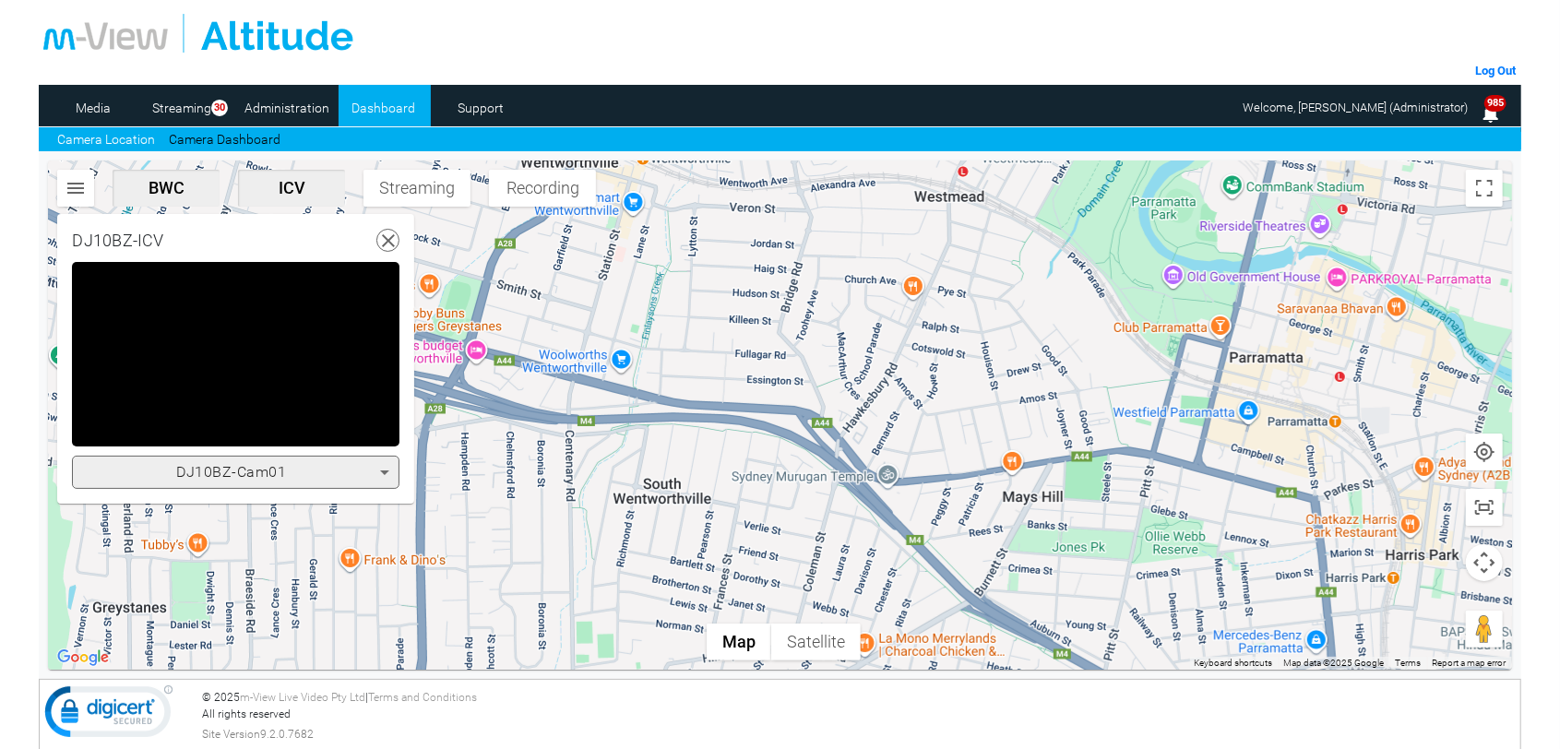
drag, startPoint x: 1052, startPoint y: 609, endPoint x: 1256, endPoint y: 713, distance: 229.8
click at [1256, 528] on div "Log Out Media Streaming 30 Administration Dashboard Support Camera Location Cam…" at bounding box center [779, 264] width 1481 height 528
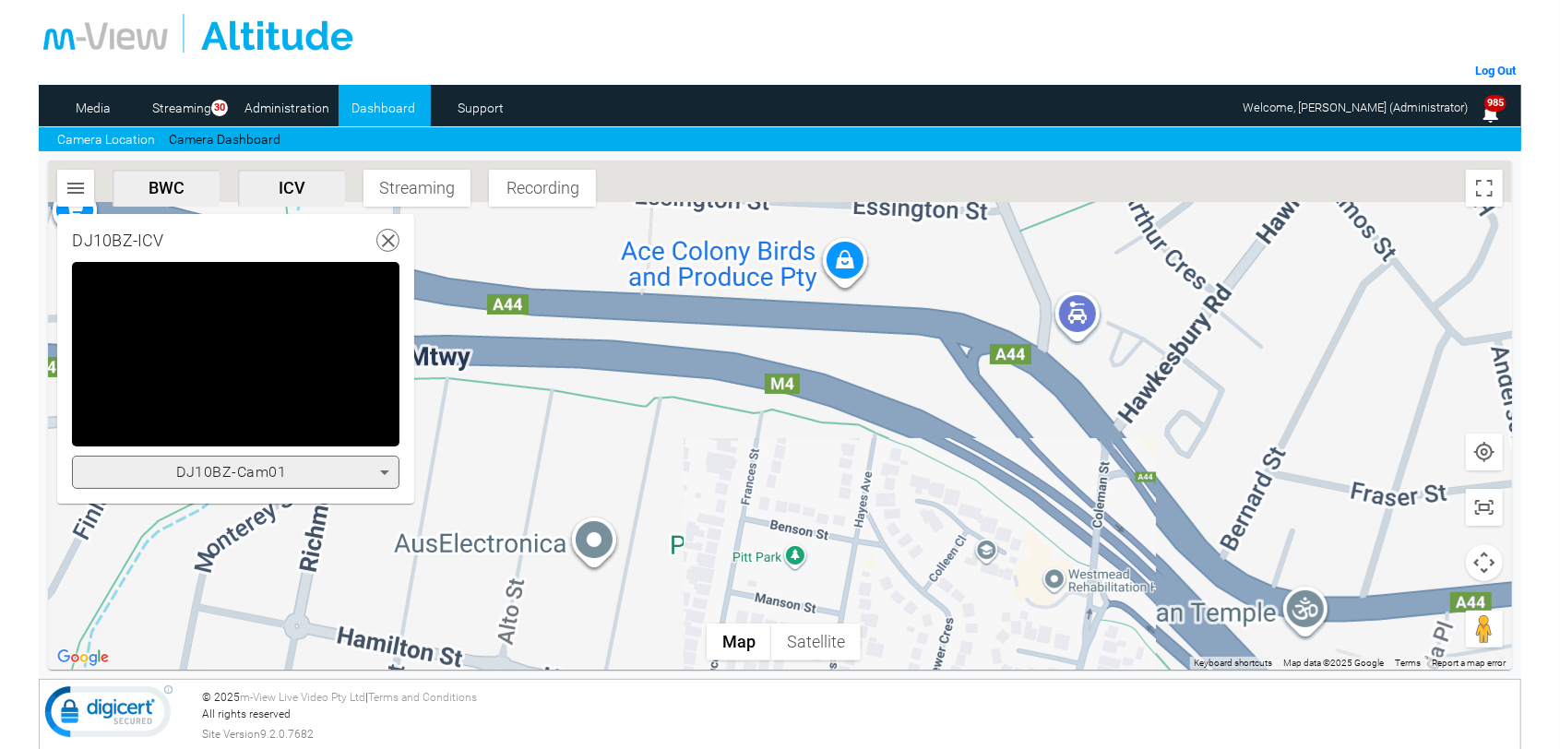
drag, startPoint x: 789, startPoint y: 427, endPoint x: 965, endPoint y: 681, distance: 308.9
click at [965, 528] on div "Log Out Media Streaming 30 Administration Dashboard Support Camera Location Cam…" at bounding box center [779, 264] width 1481 height 528
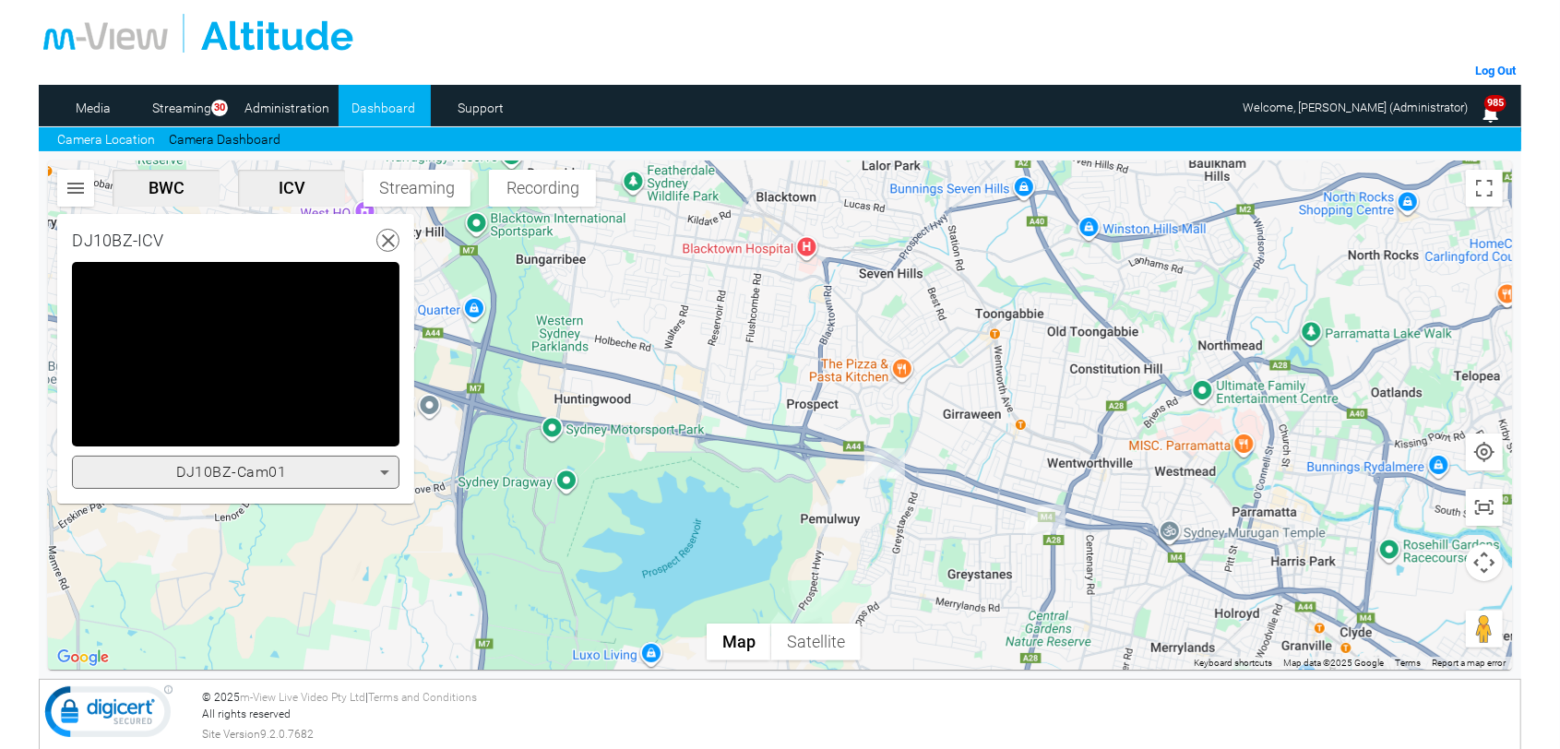
drag, startPoint x: 501, startPoint y: 600, endPoint x: 986, endPoint y: 540, distance: 488.9
click at [986, 540] on div at bounding box center [779, 415] width 1463 height 509
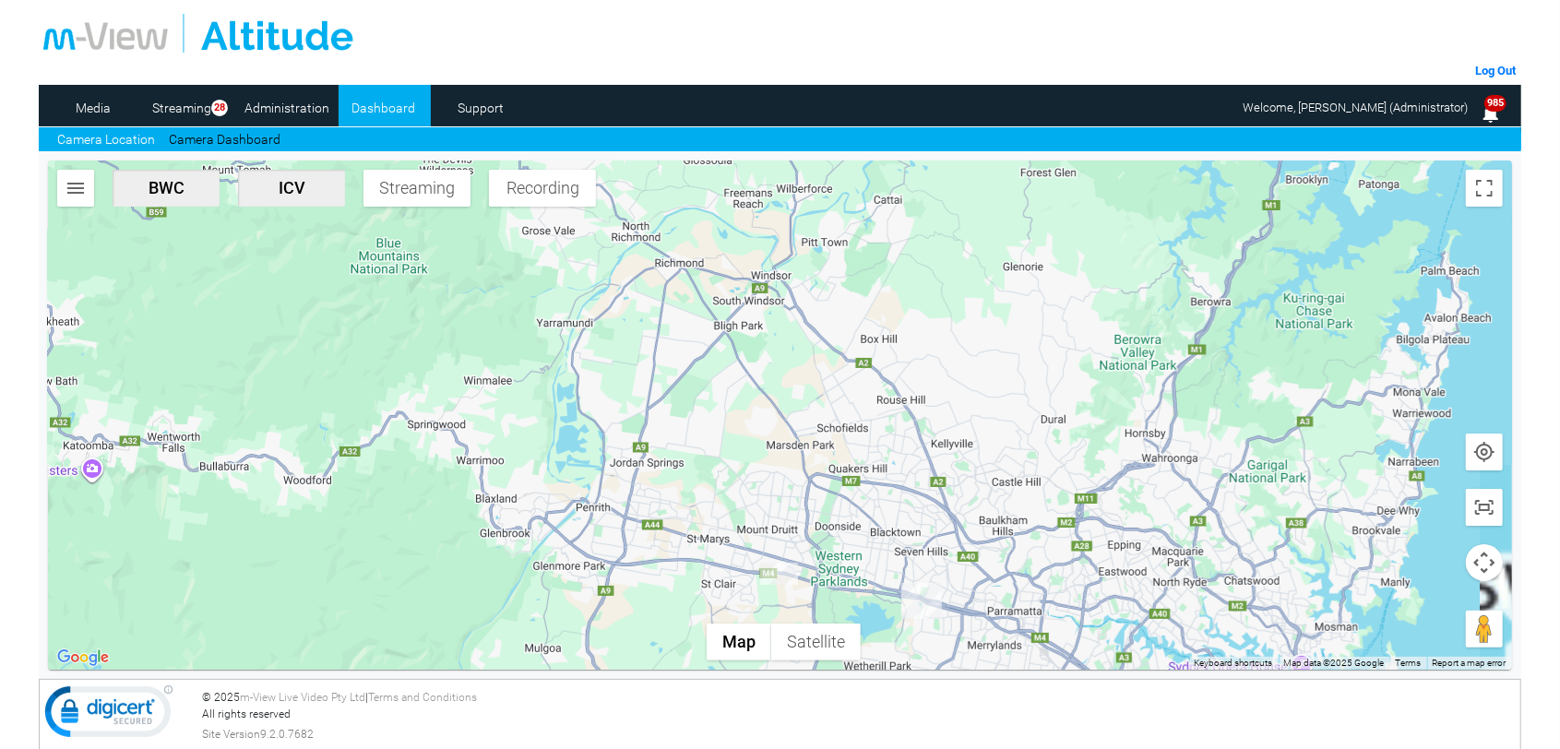
drag, startPoint x: 784, startPoint y: 535, endPoint x: 789, endPoint y: 52, distance: 483.4
click at [789, 49] on div "Log Out Media Streaming 28 Administration Dashboard Support Camera Location Cam…" at bounding box center [779, 264] width 1481 height 528
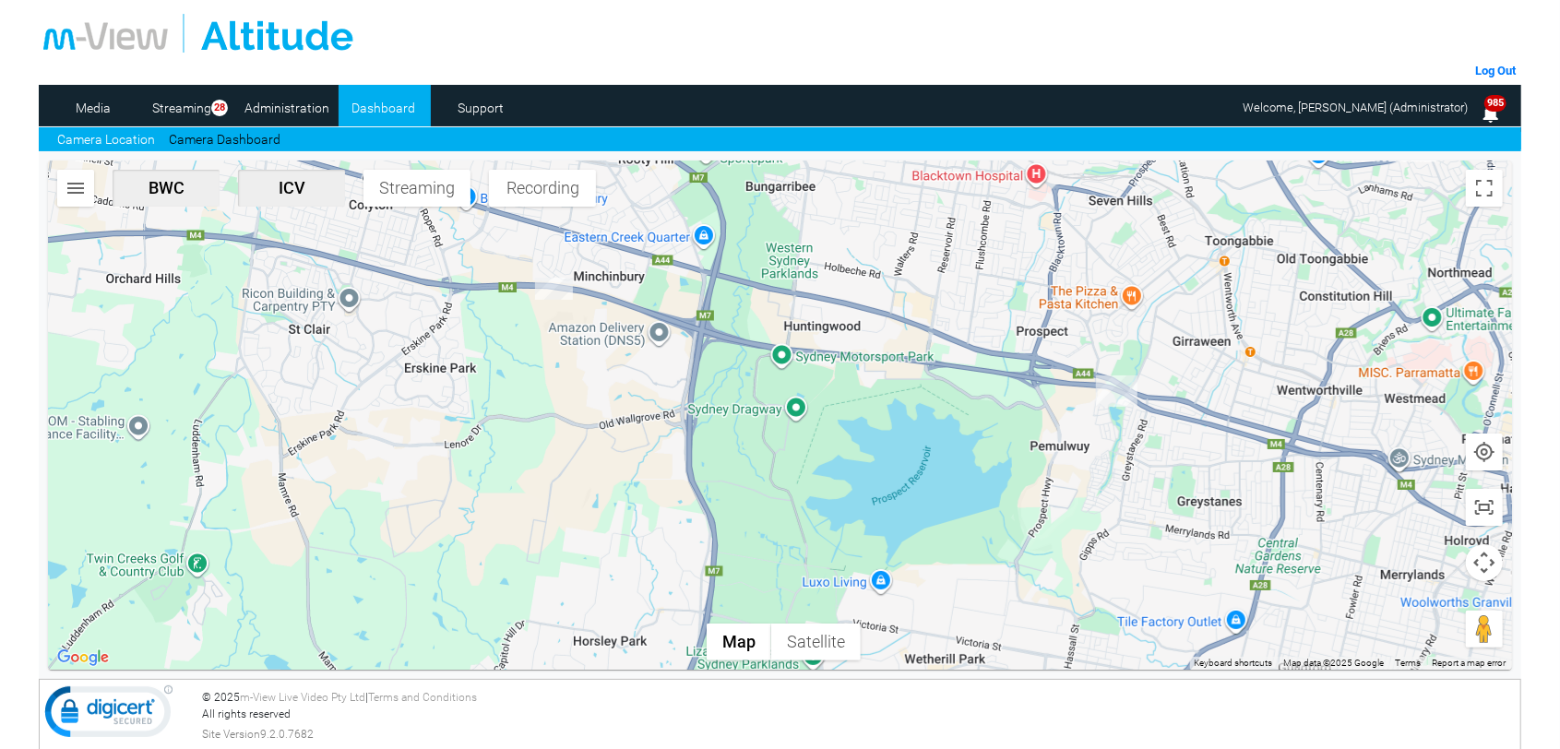
drag, startPoint x: 874, startPoint y: 518, endPoint x: 695, endPoint y: 222, distance: 346.0
click at [695, 222] on div at bounding box center [779, 415] width 1463 height 509
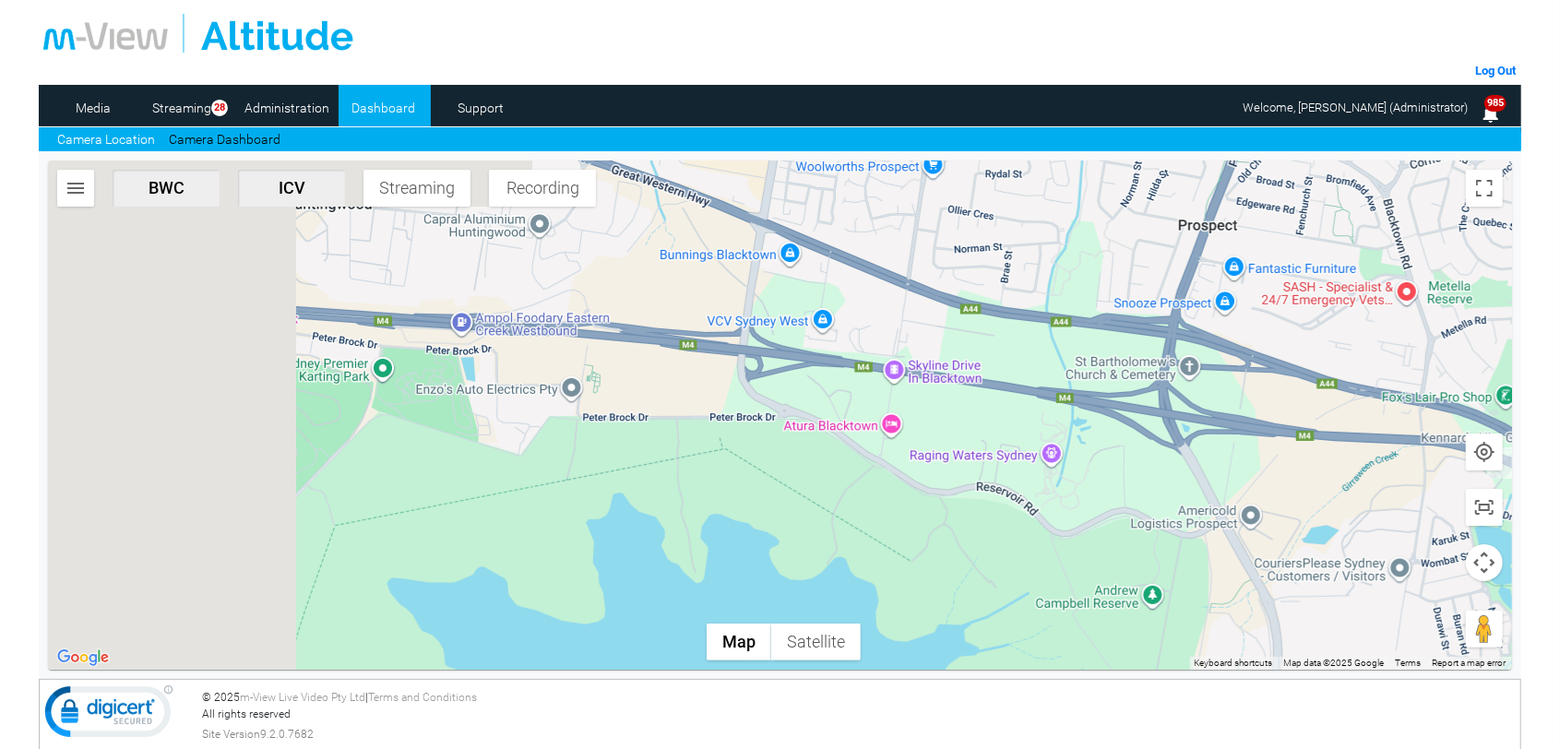
drag, startPoint x: 1181, startPoint y: 451, endPoint x: 1172, endPoint y: 485, distance: 35.4
click at [1442, 504] on div at bounding box center [779, 415] width 1463 height 509
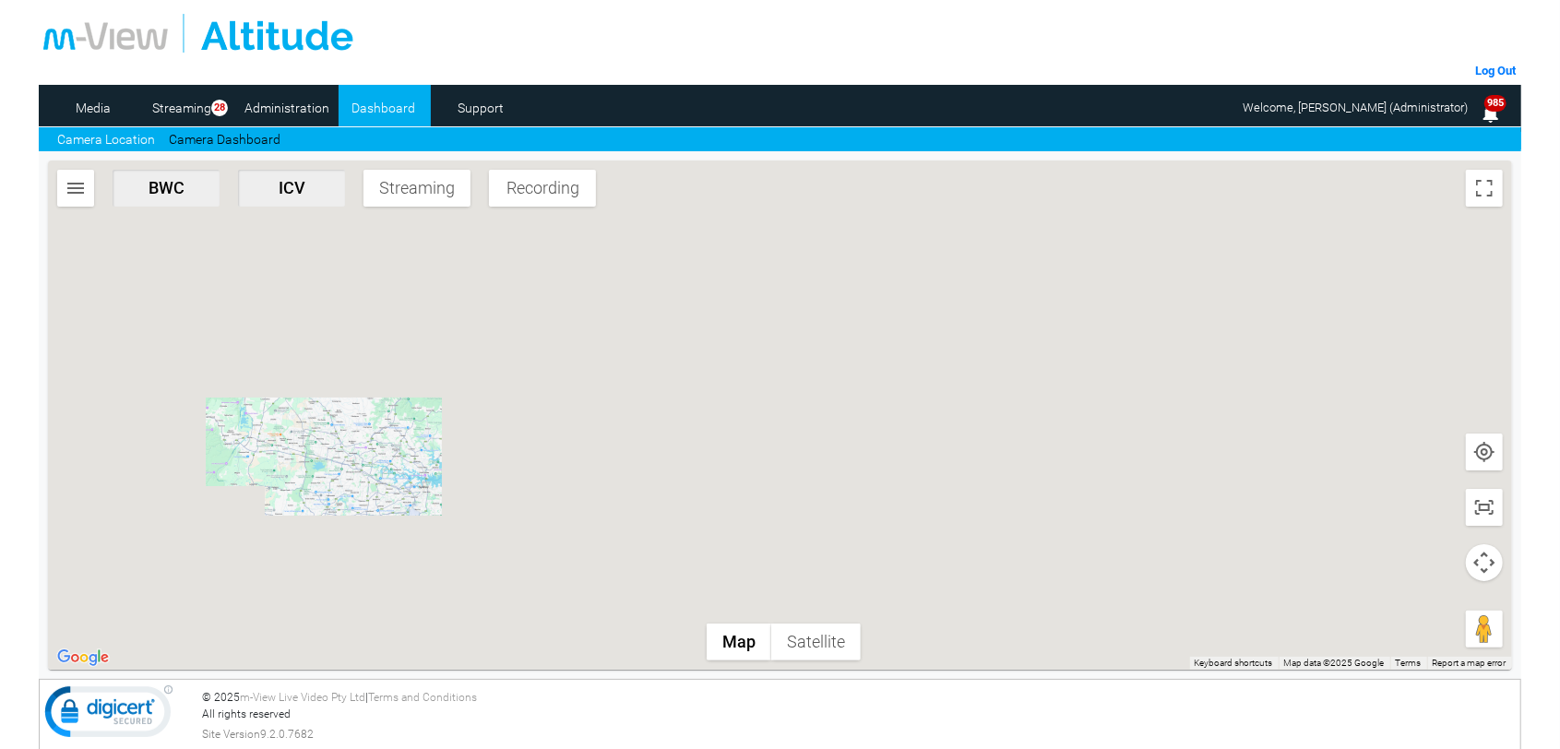
drag, startPoint x: 965, startPoint y: 408, endPoint x: 426, endPoint y: 442, distance: 539.8
click at [426, 442] on div at bounding box center [779, 415] width 1463 height 509
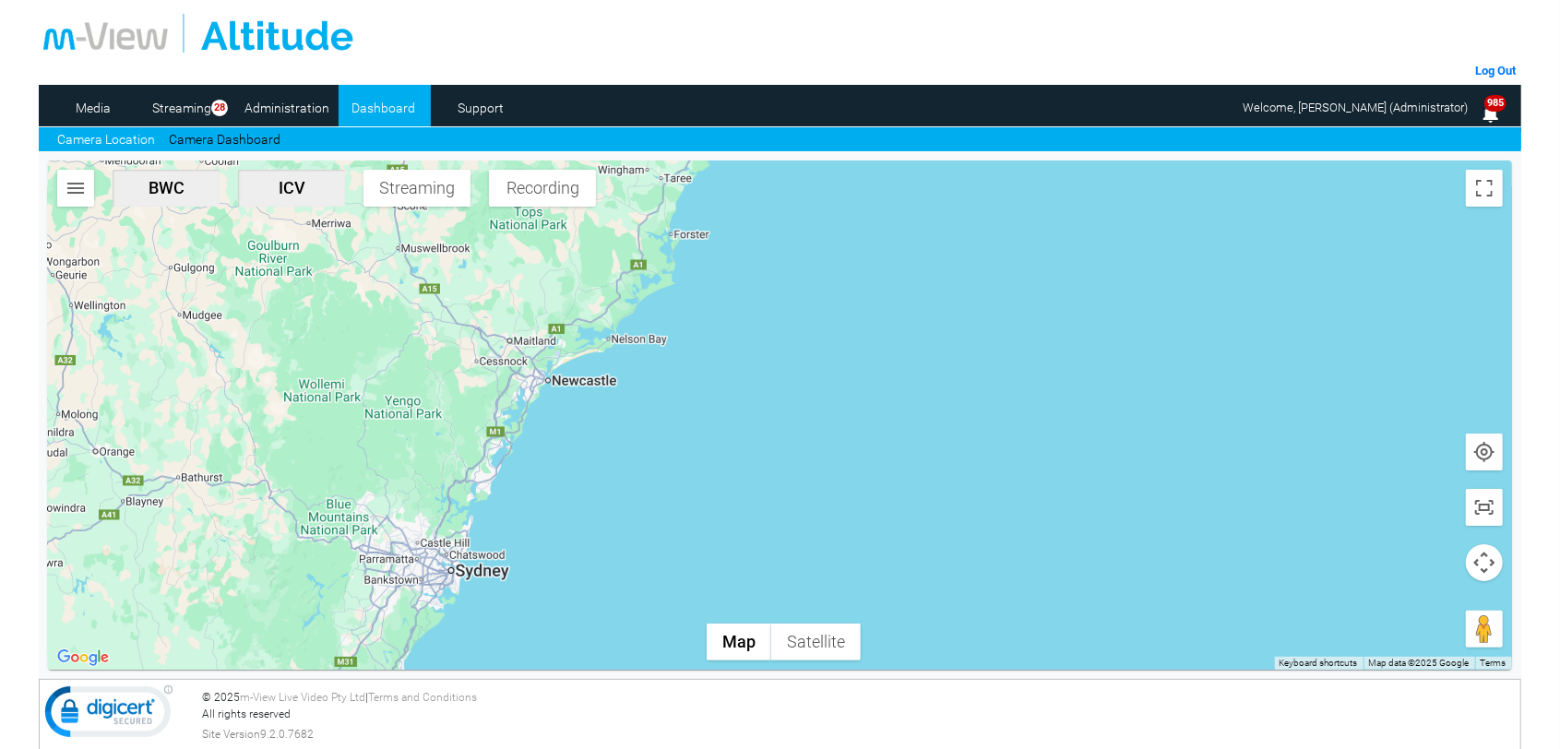
drag, startPoint x: 566, startPoint y: 378, endPoint x: 560, endPoint y: 492, distance: 113.6
click at [560, 492] on div at bounding box center [779, 415] width 1463 height 509
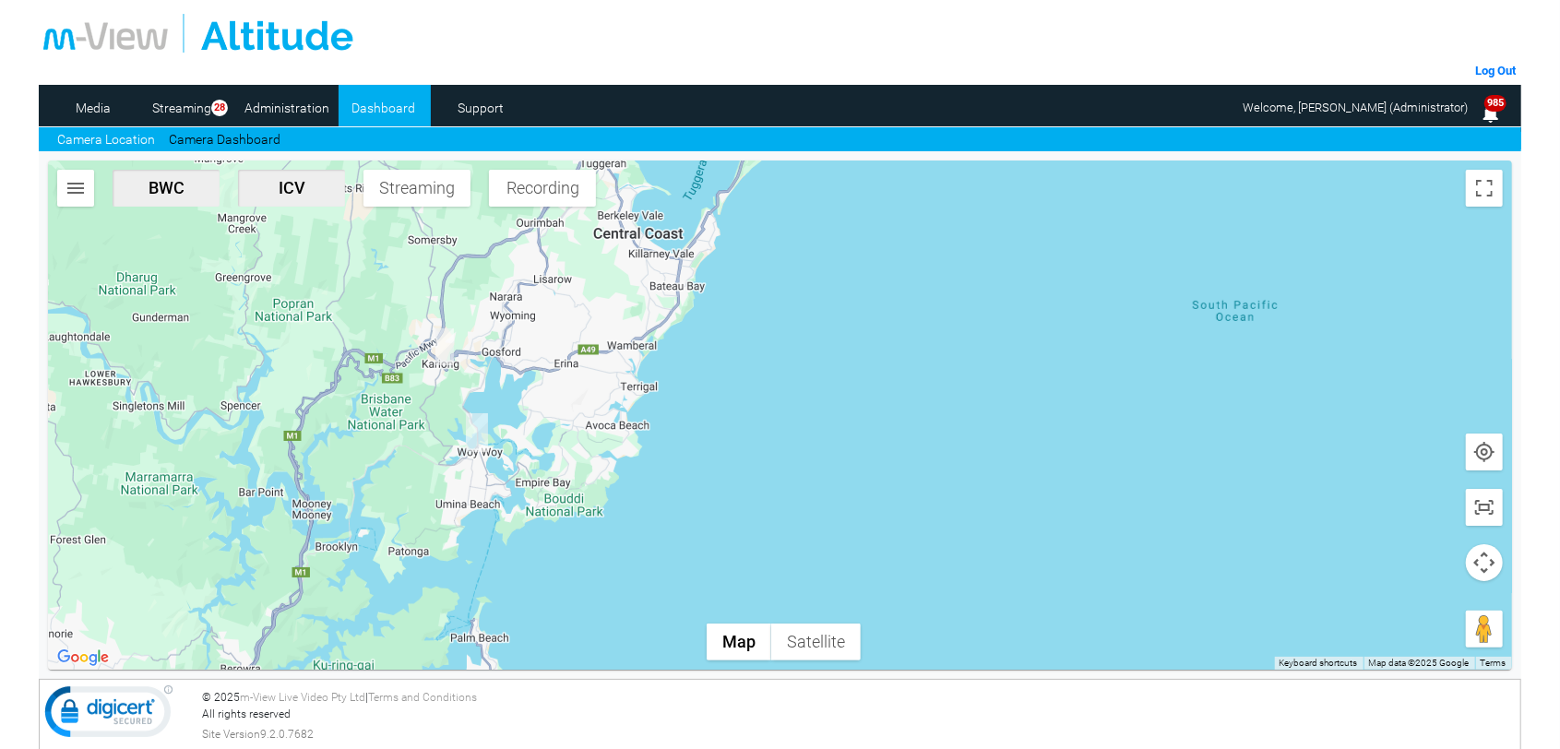
click at [479, 434] on img "DC66JT-ICV" at bounding box center [477, 432] width 22 height 39
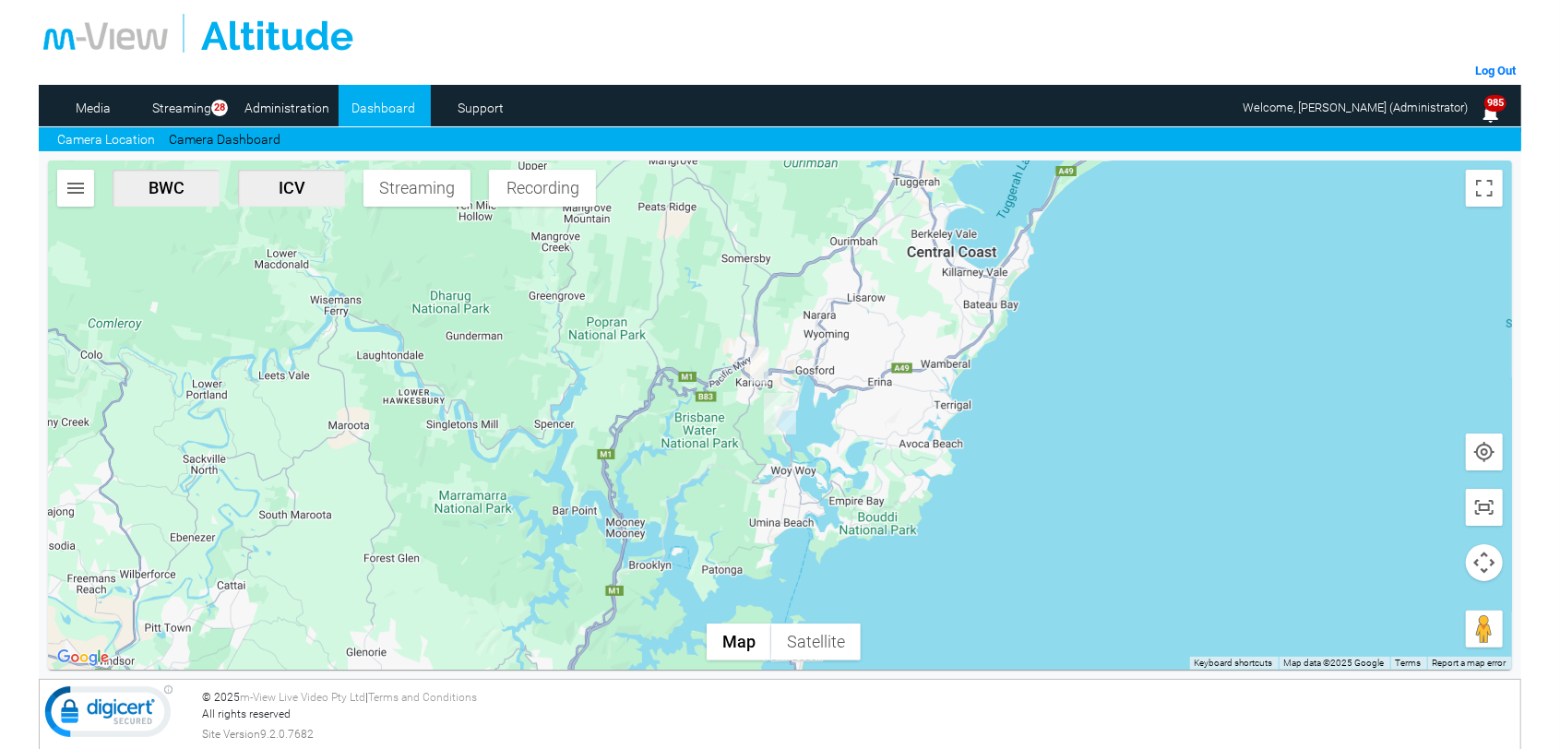
click at [1121, 46] on div at bounding box center [779, 33] width 1472 height 39
